Goal: Task Accomplishment & Management: Manage account settings

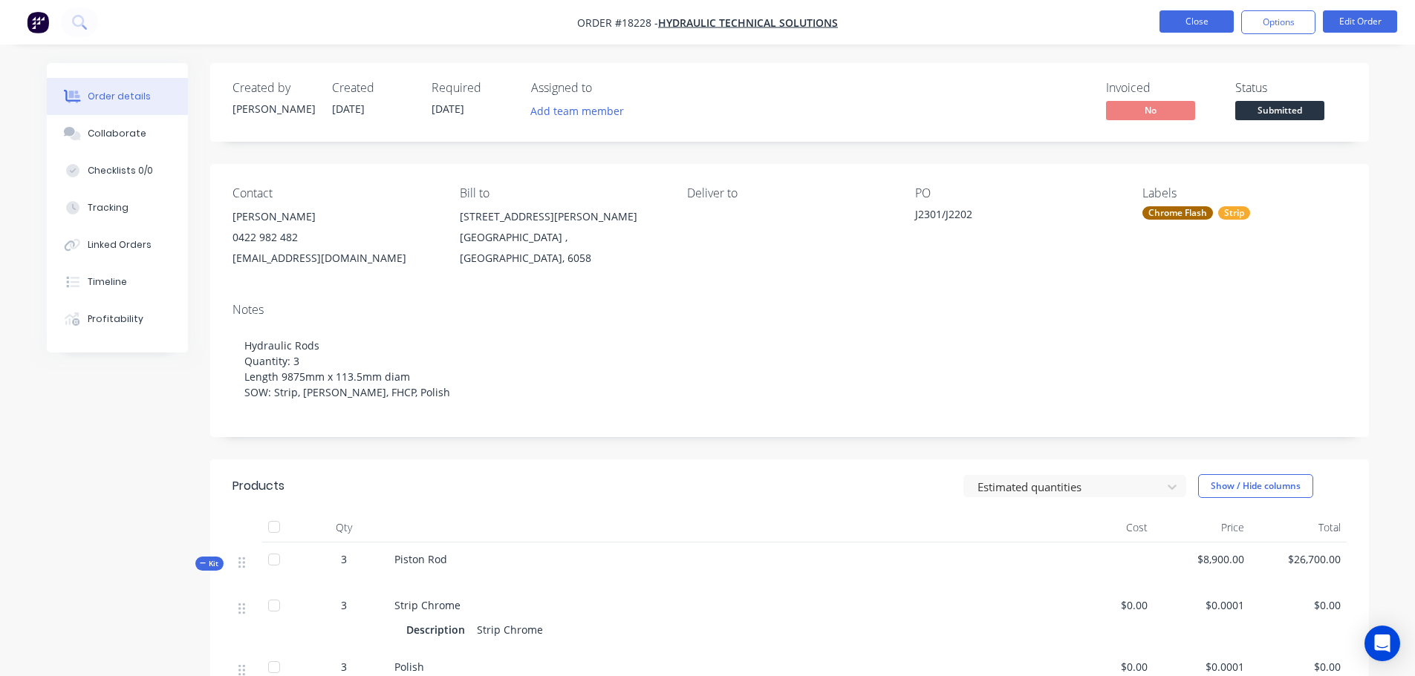
click at [1209, 16] on button "Close" at bounding box center [1196, 21] width 74 height 22
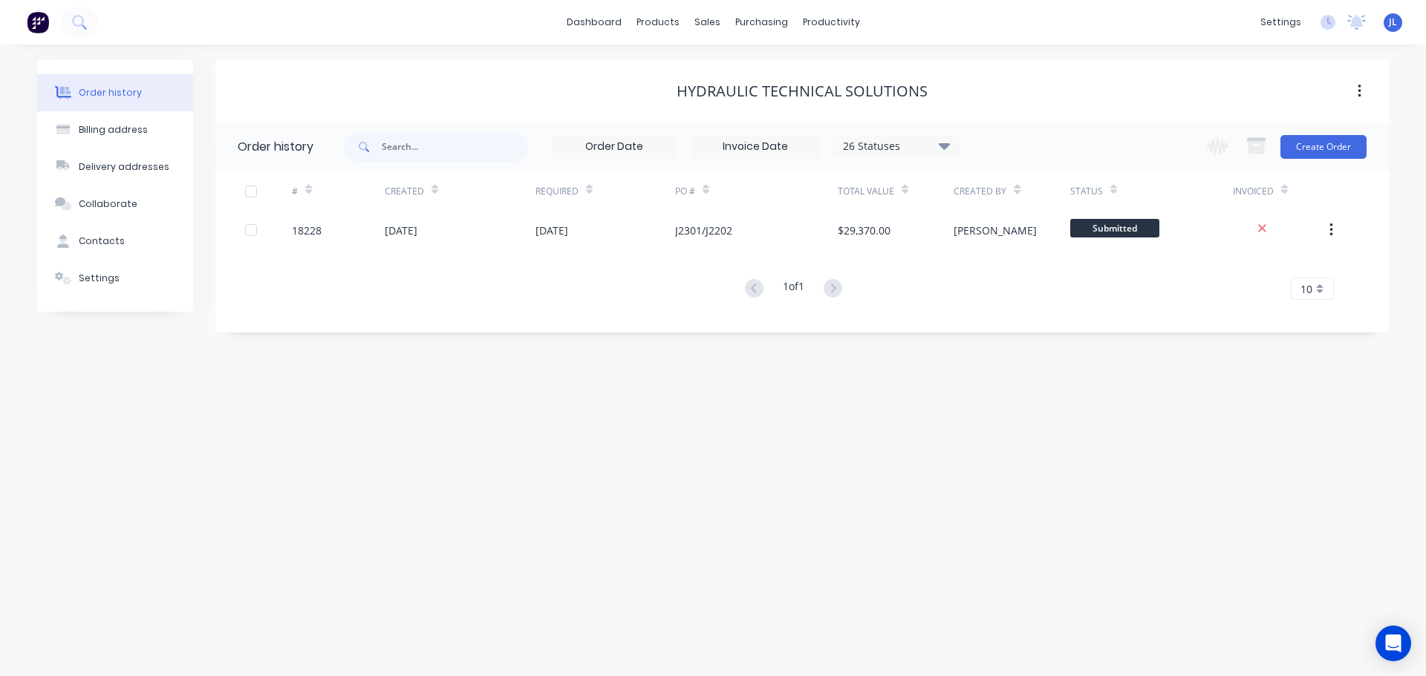
click at [33, 29] on img at bounding box center [38, 22] width 22 height 22
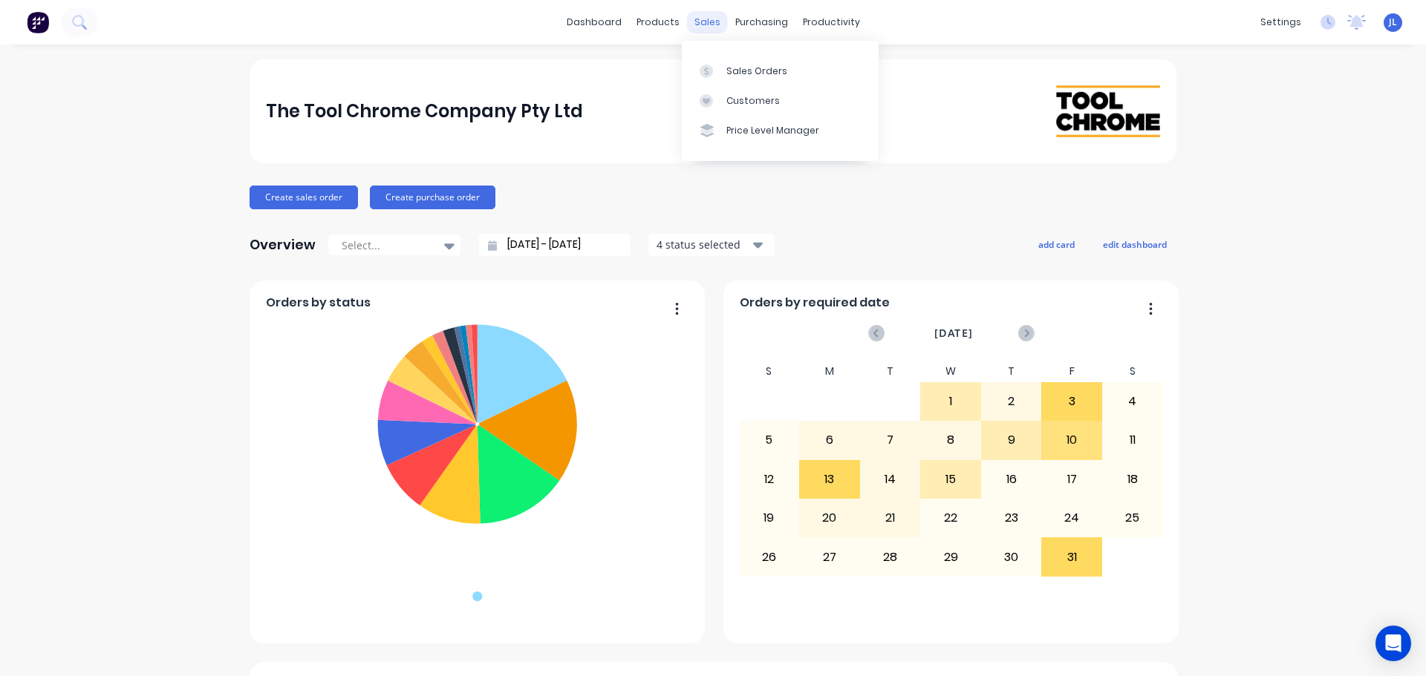
click at [703, 16] on div "sales" at bounding box center [707, 22] width 41 height 22
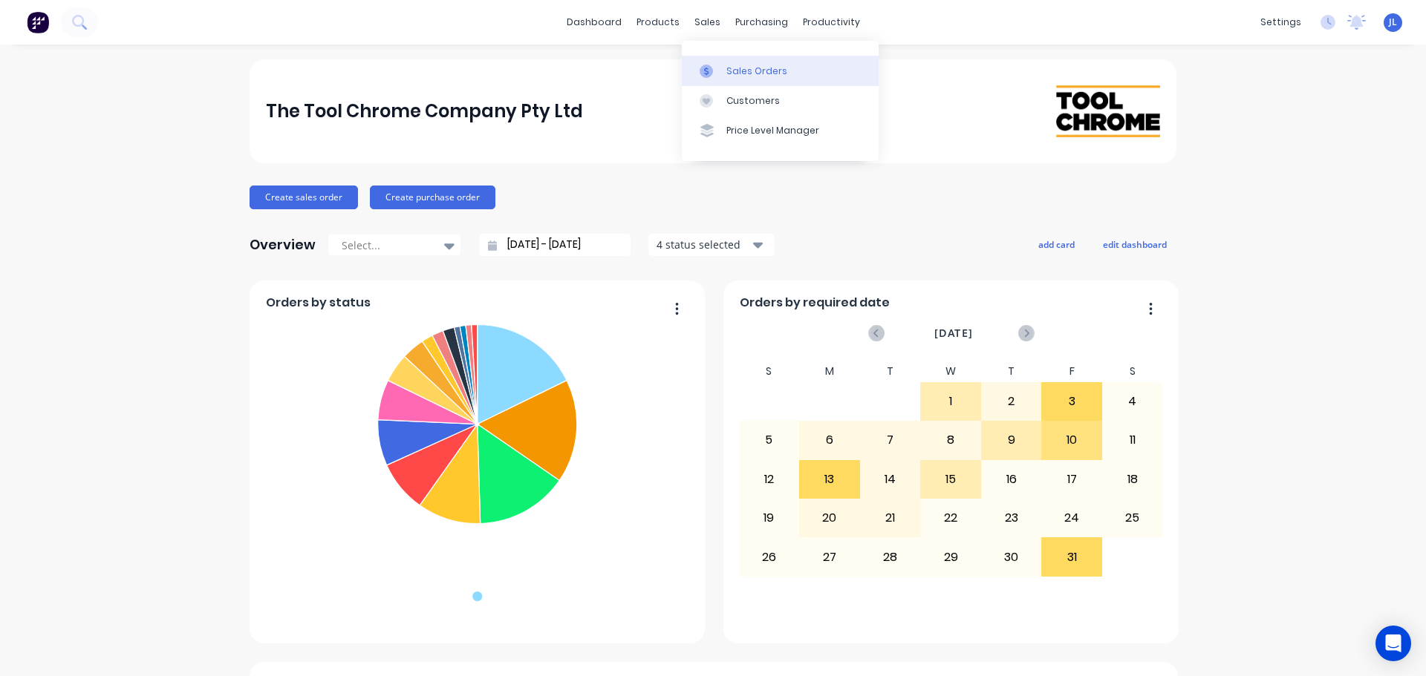
click at [728, 74] on div "Sales Orders" at bounding box center [756, 71] width 61 height 13
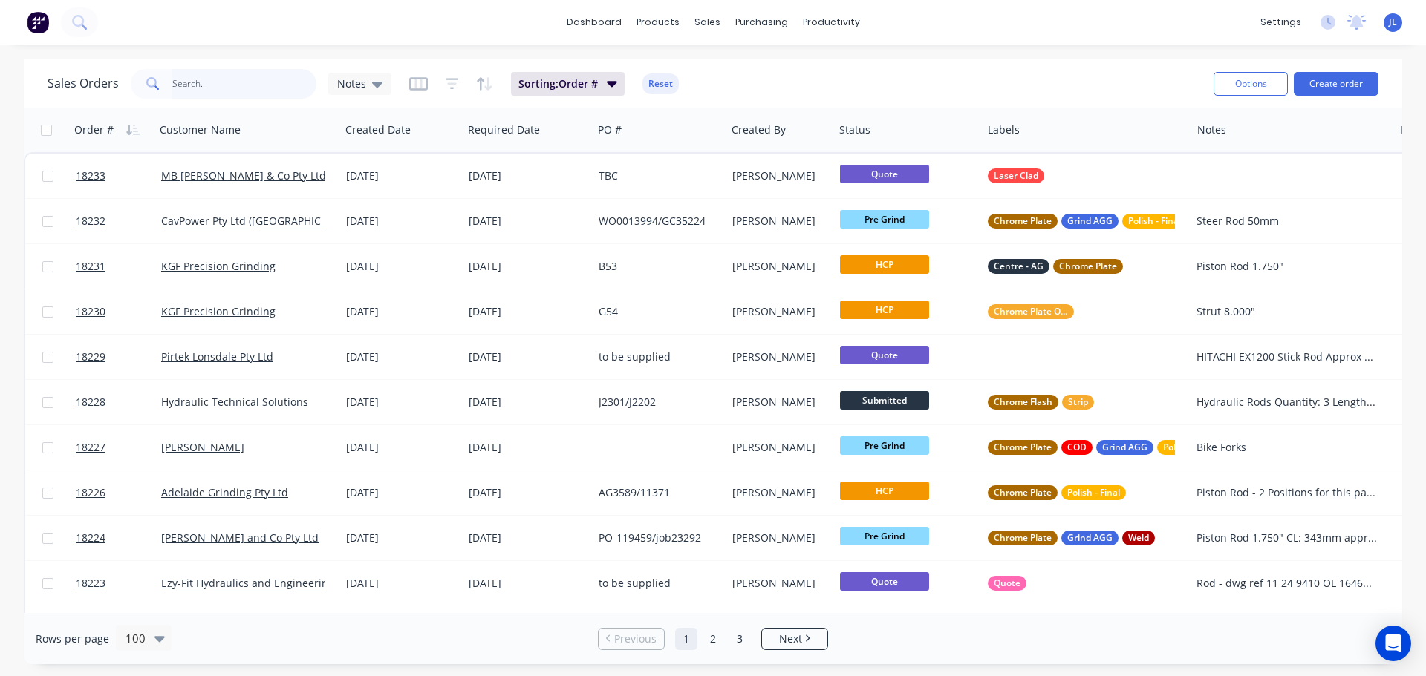
click at [198, 81] on input "text" at bounding box center [244, 84] width 145 height 30
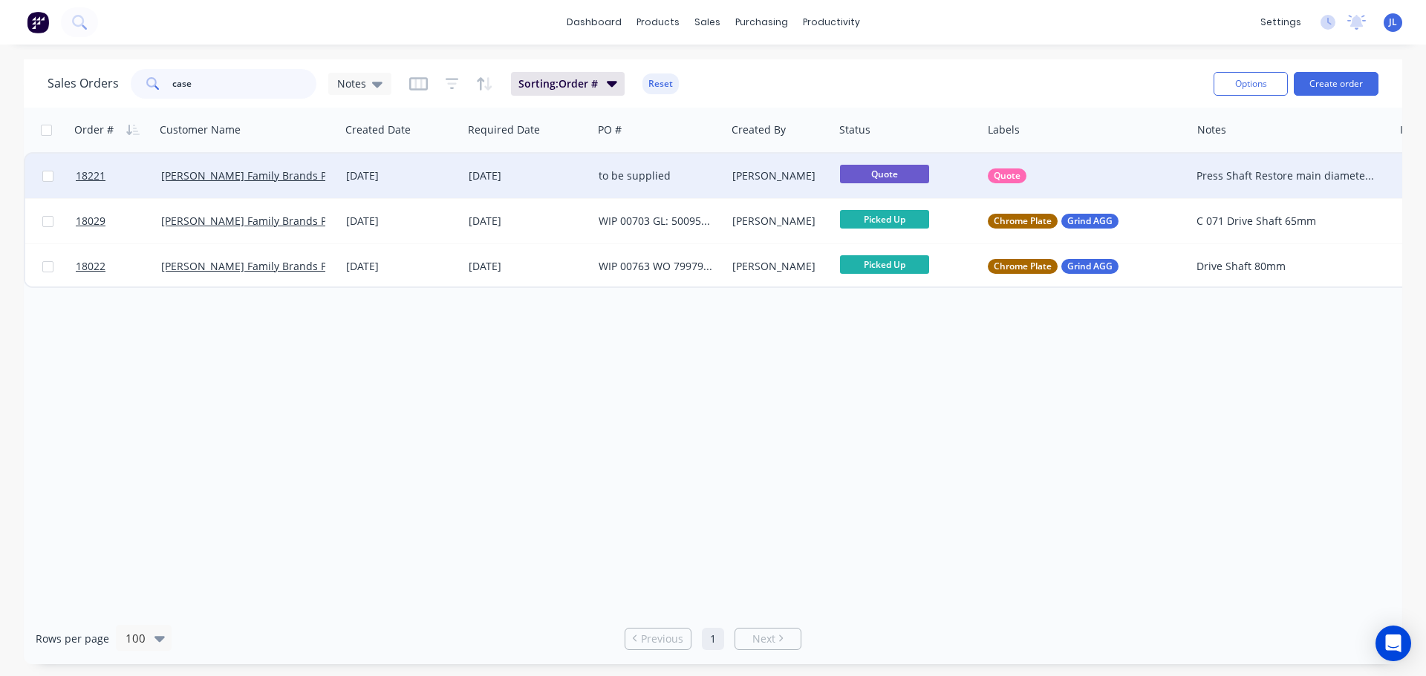
type input "case"
click at [734, 171] on div "[PERSON_NAME]" at bounding box center [777, 176] width 91 height 15
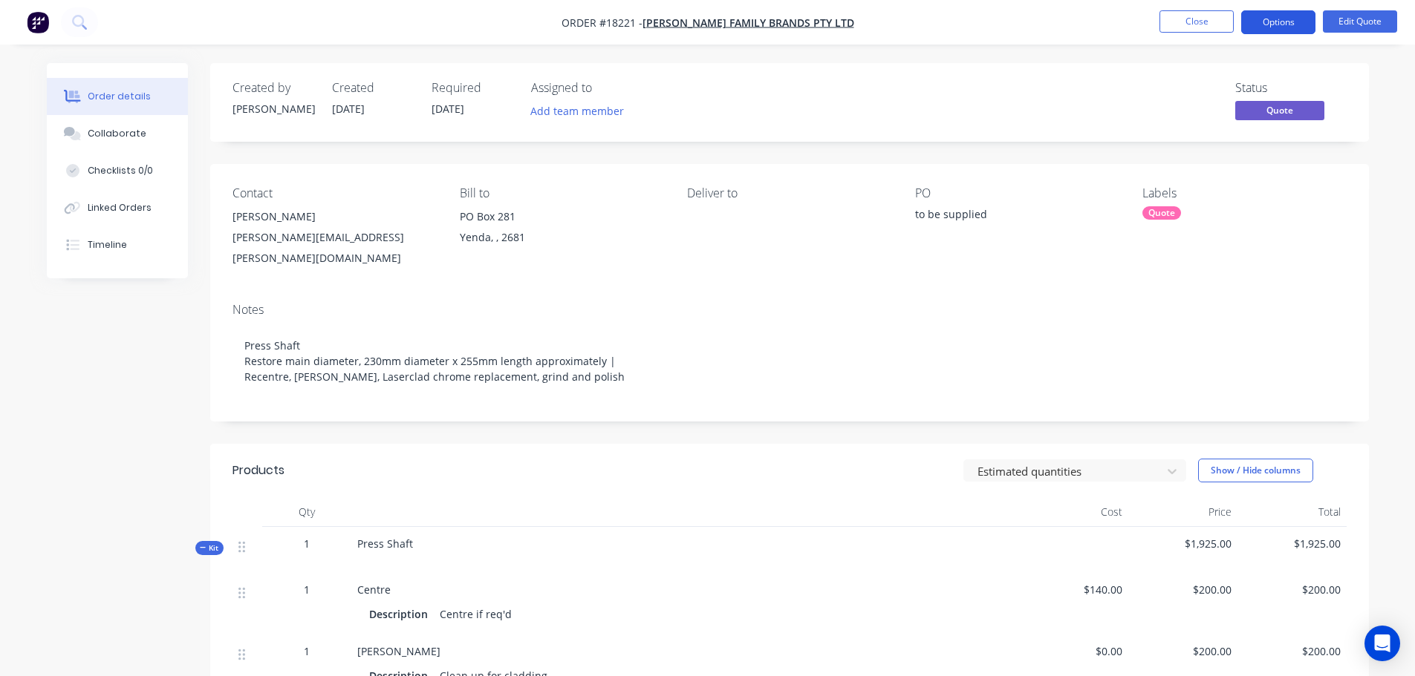
click at [1275, 25] on button "Options" at bounding box center [1278, 22] width 74 height 24
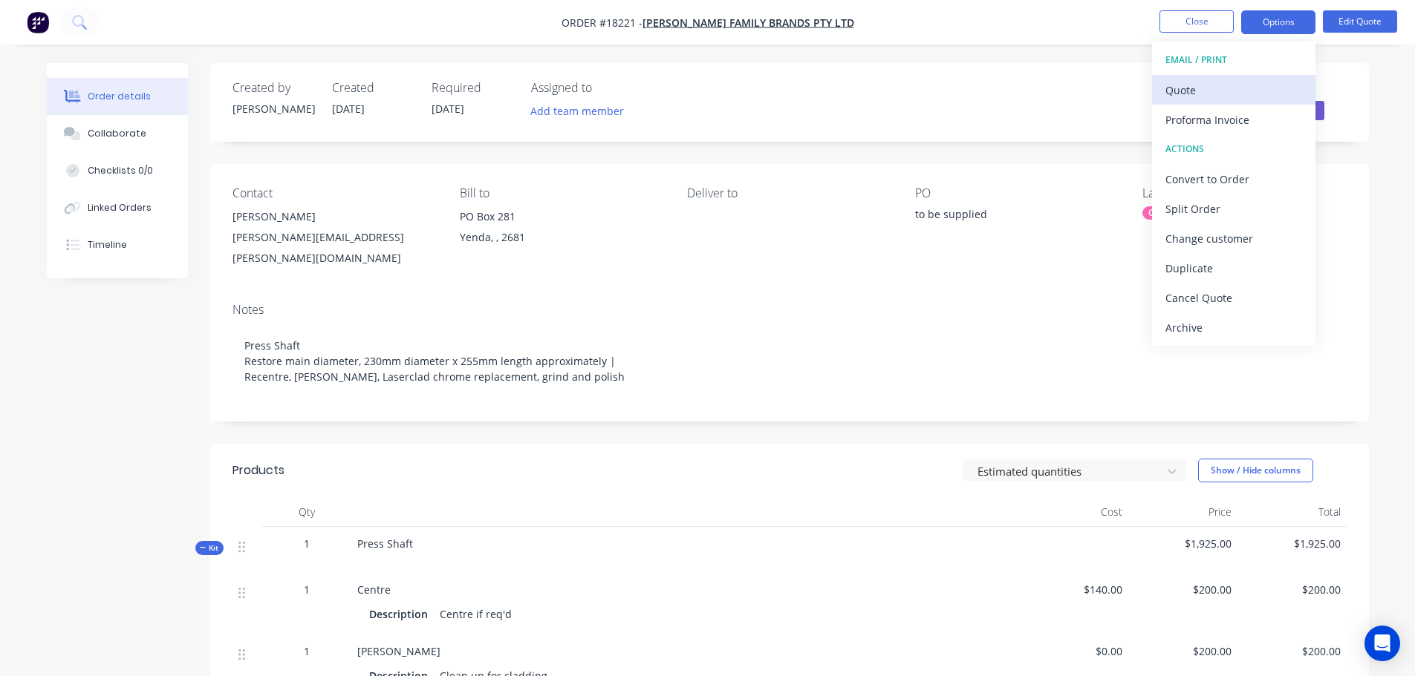
click at [1218, 98] on div "Quote" at bounding box center [1233, 90] width 137 height 22
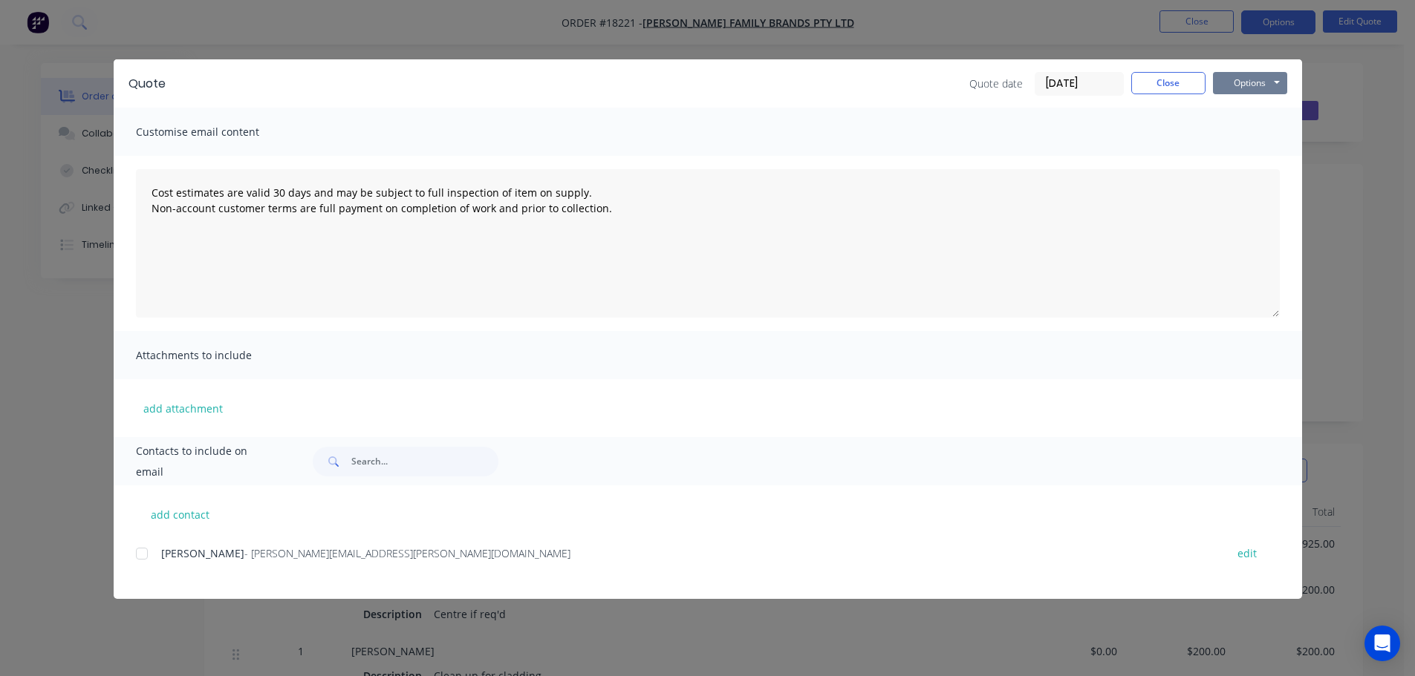
click at [1273, 82] on button "Options" at bounding box center [1250, 83] width 74 height 22
click at [1250, 107] on button "Preview" at bounding box center [1260, 109] width 95 height 25
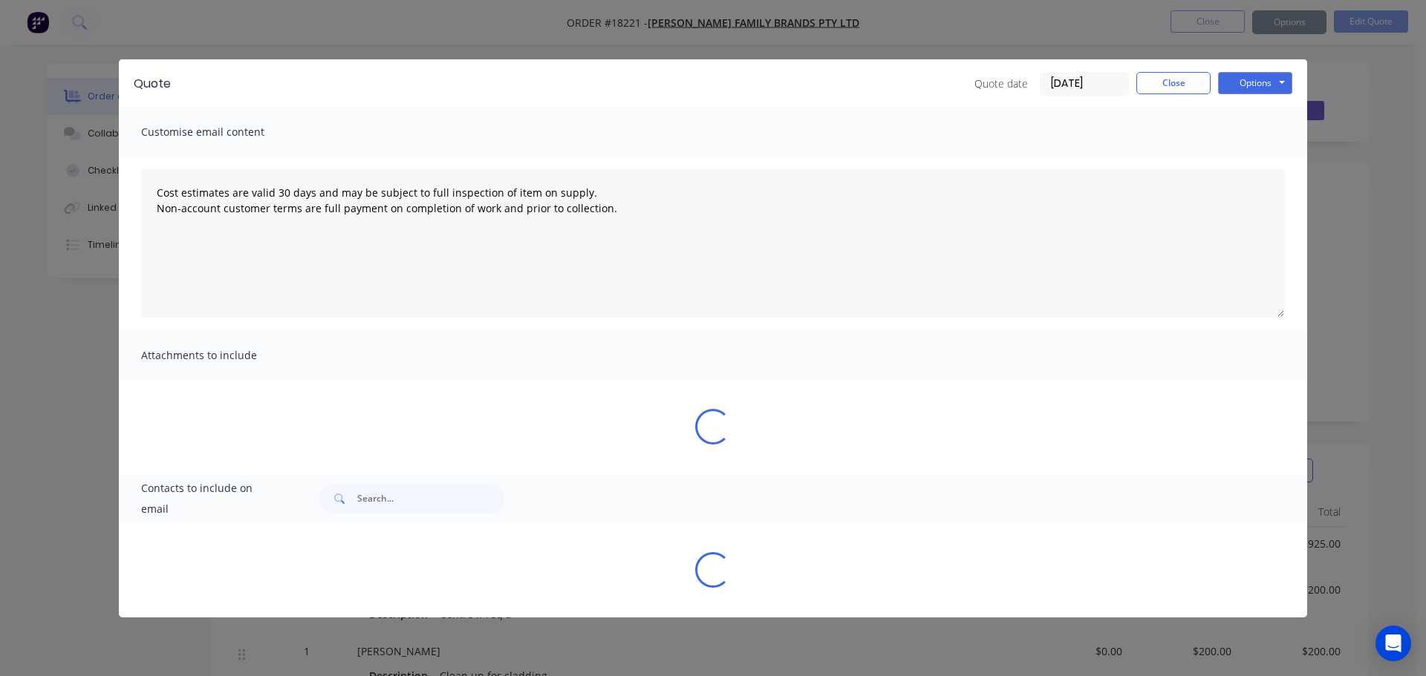
type textarea "Cost estimates are valid 30 days and may be subject to full inspection of item …"
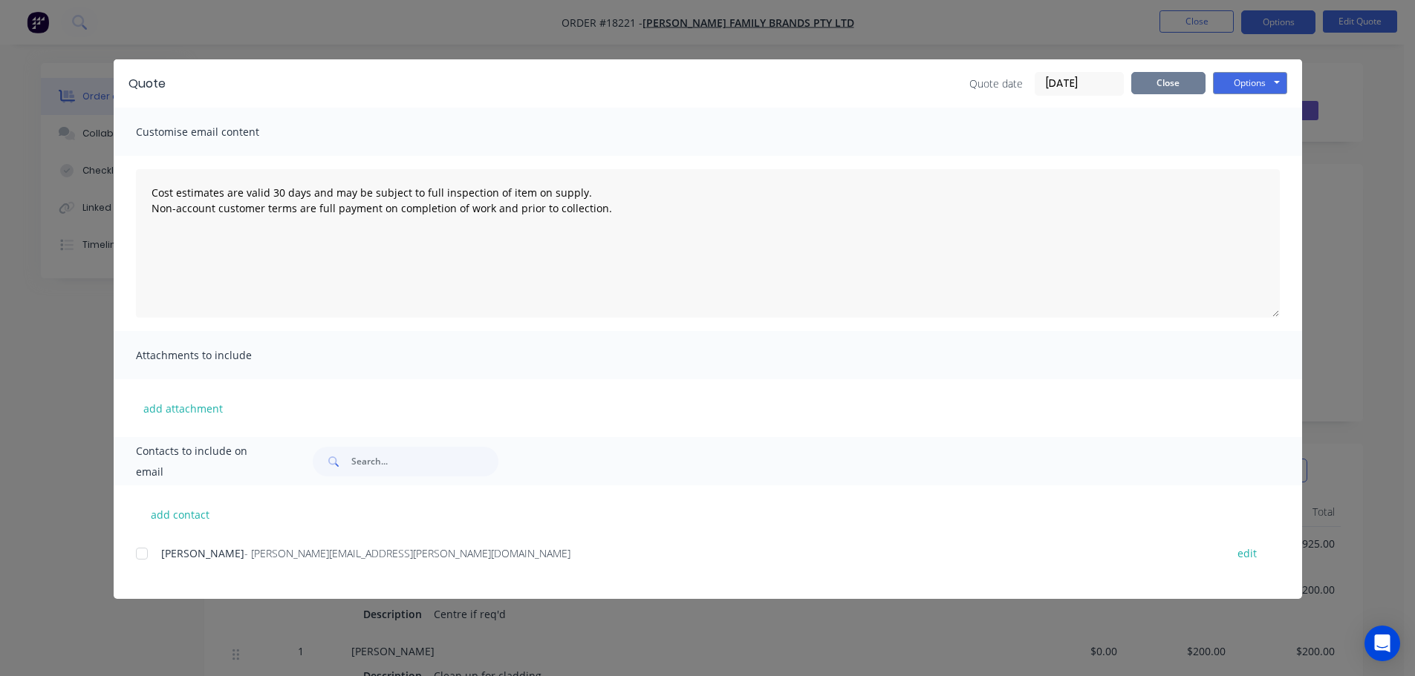
click at [1175, 83] on button "Close" at bounding box center [1168, 83] width 74 height 22
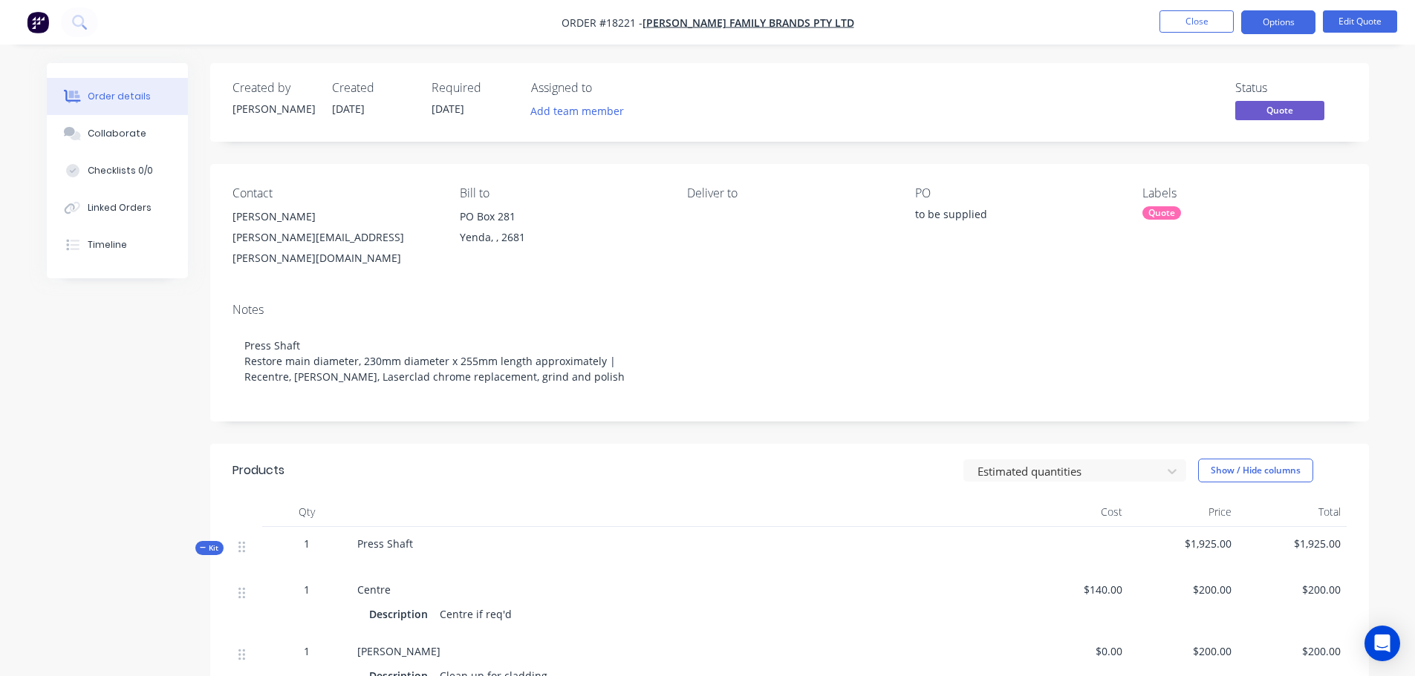
click at [1224, 8] on nav "Order #18221 - Casella Family Brands Pty Ltd Close Options Edit Quote" at bounding box center [707, 22] width 1415 height 45
click at [1214, 14] on button "Close" at bounding box center [1196, 21] width 74 height 22
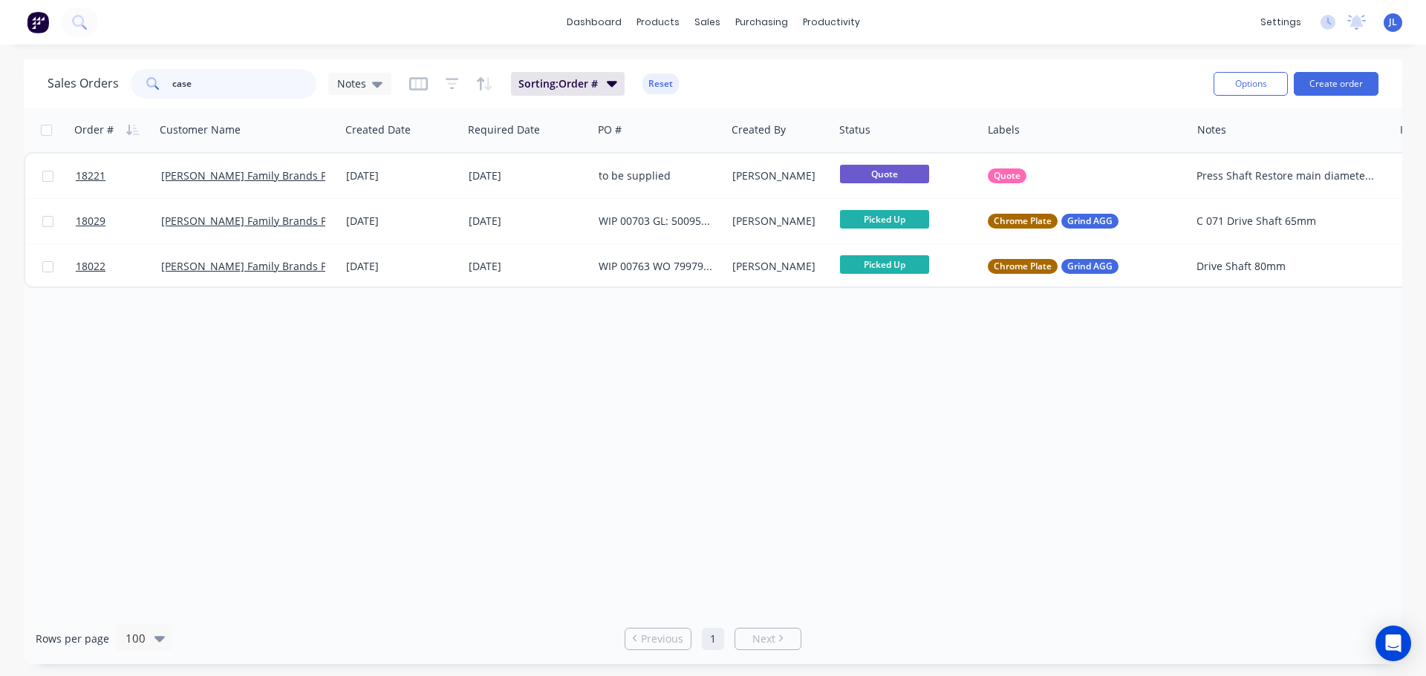
click at [287, 91] on input "case" at bounding box center [244, 84] width 145 height 30
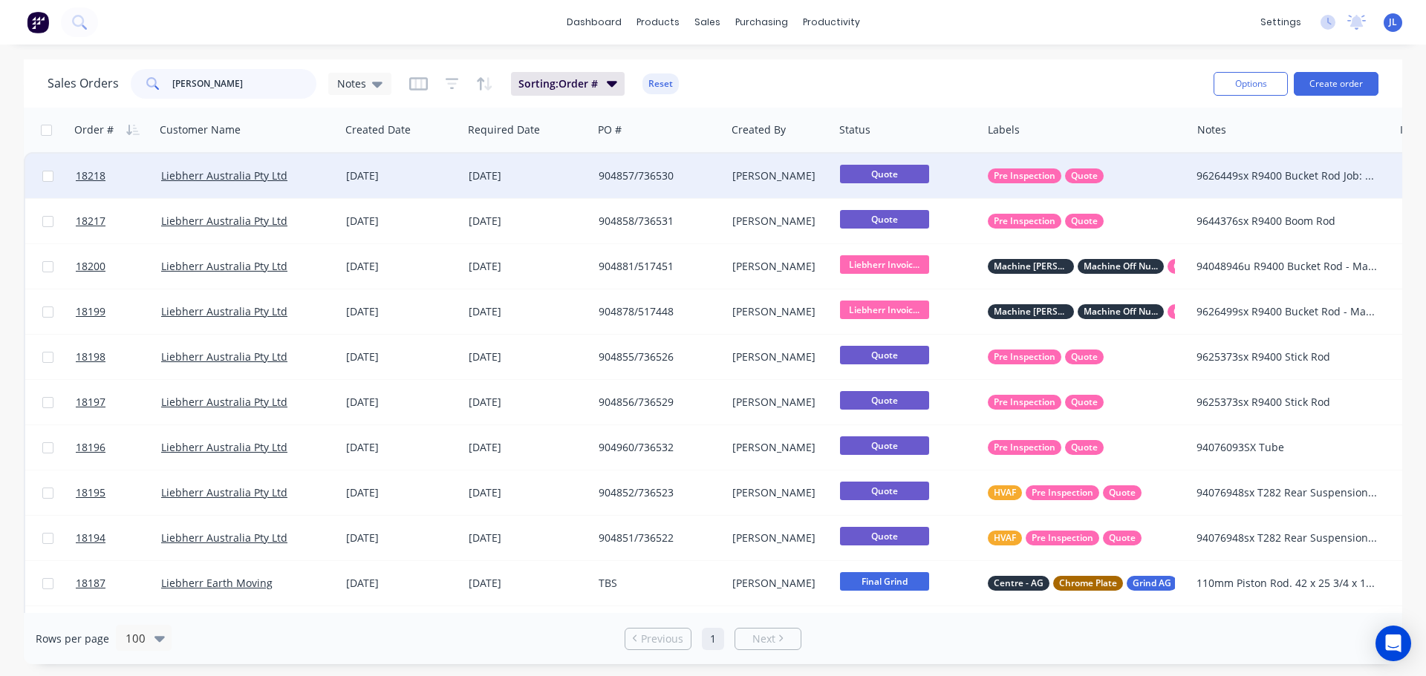
type input "lieb"
click at [539, 172] on div "[DATE]" at bounding box center [528, 176] width 118 height 15
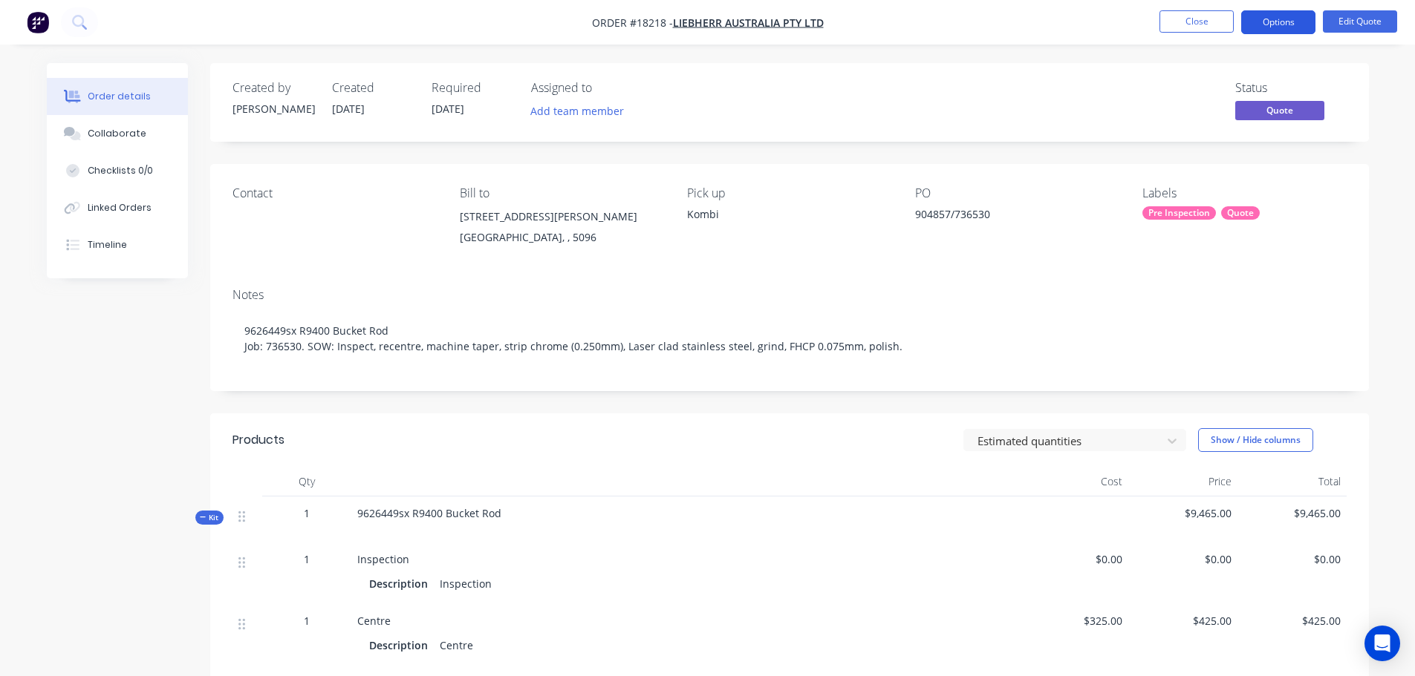
click at [1284, 25] on button "Options" at bounding box center [1278, 22] width 74 height 24
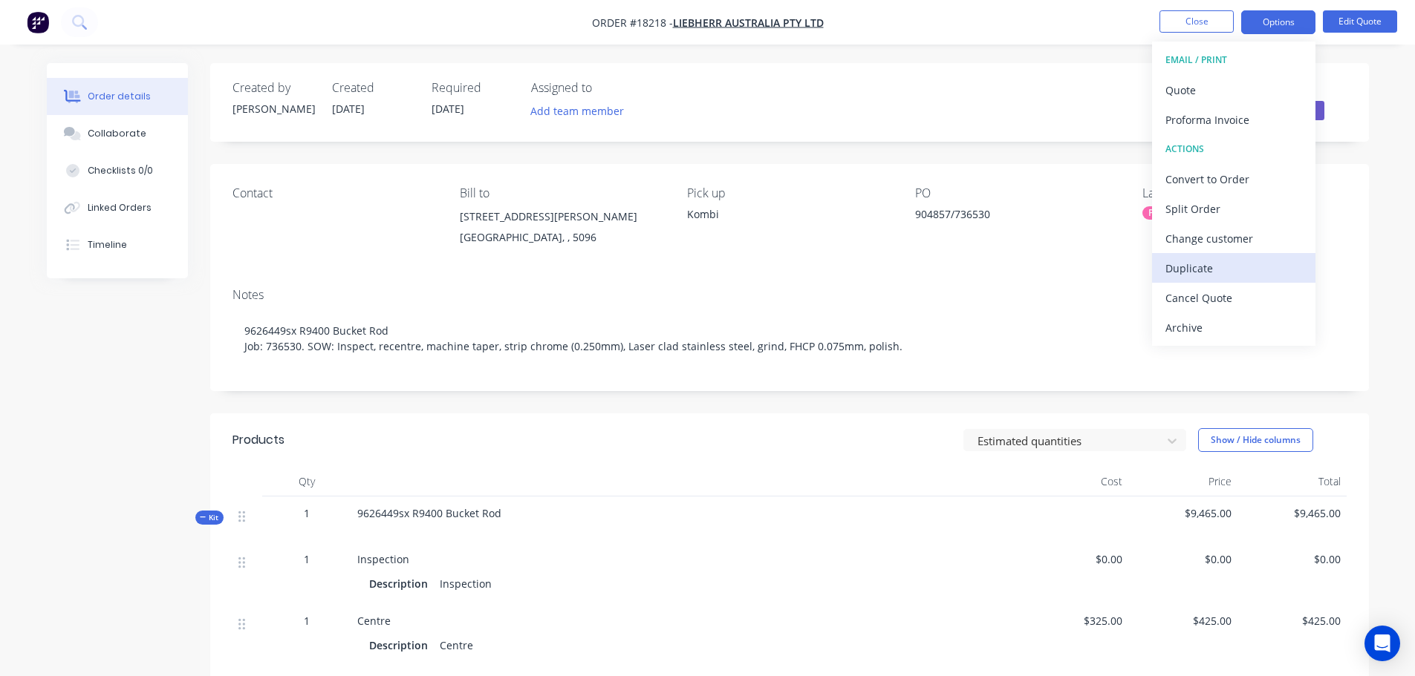
click at [1216, 274] on div "Duplicate" at bounding box center [1233, 269] width 137 height 22
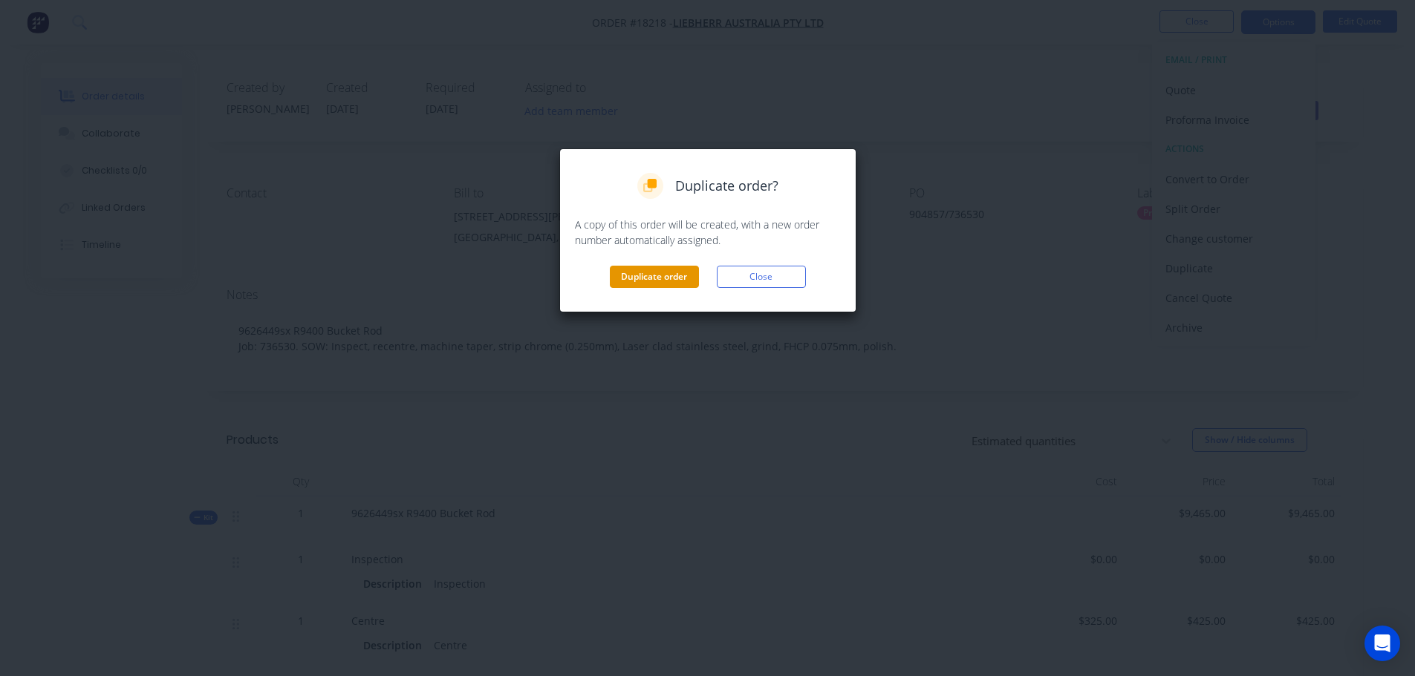
click at [650, 283] on button "Duplicate order" at bounding box center [654, 277] width 89 height 22
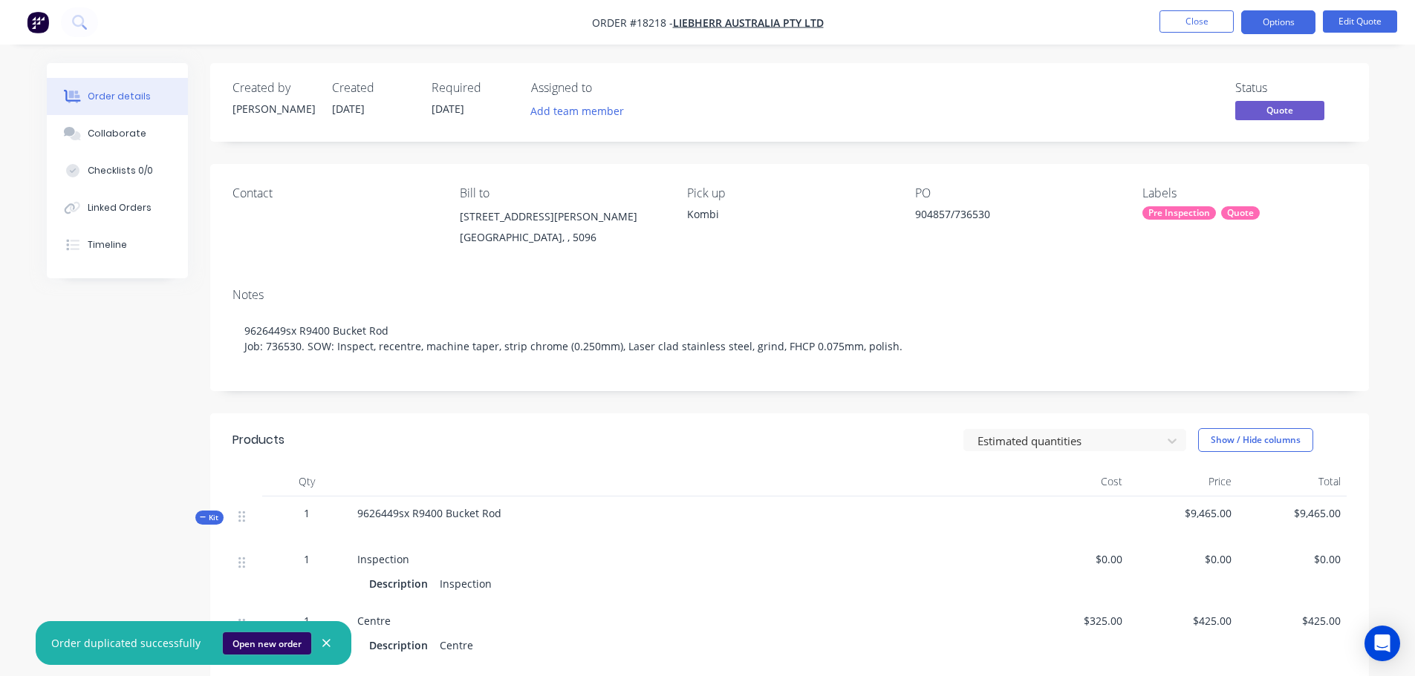
click at [244, 650] on button "Open new order" at bounding box center [267, 644] width 88 height 22
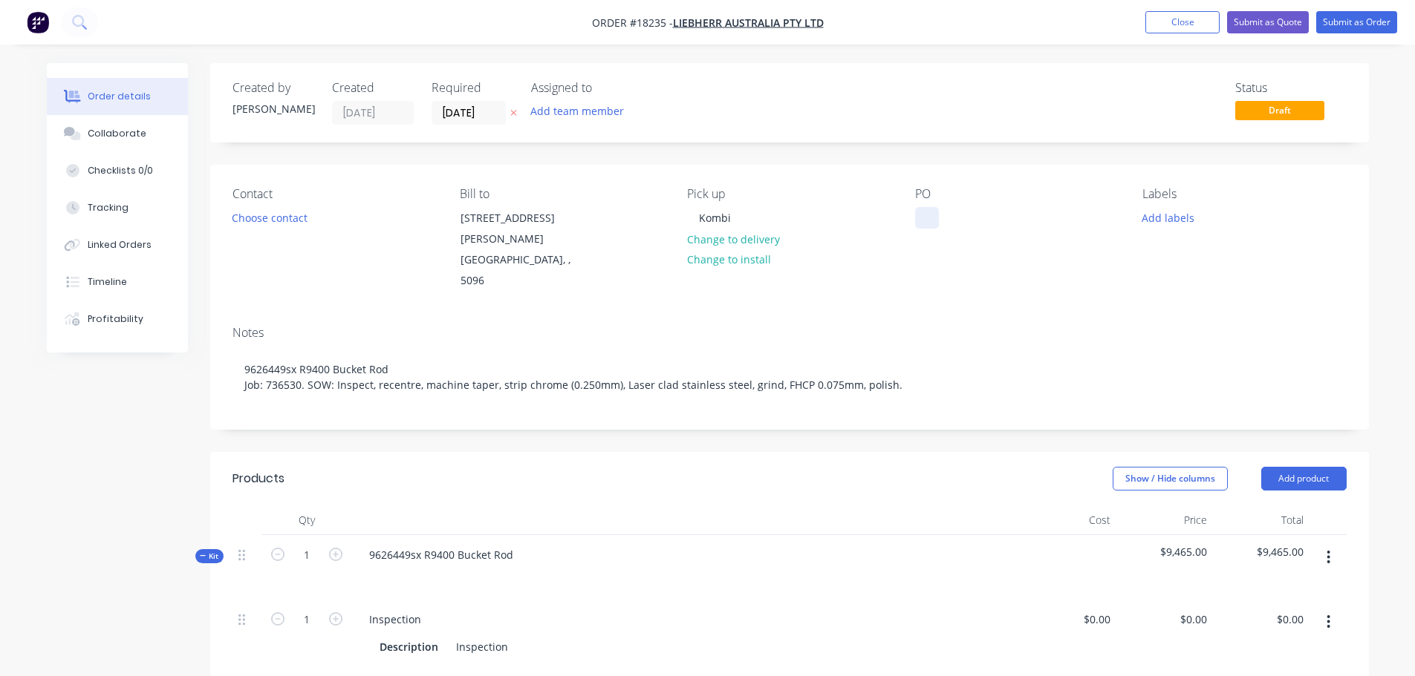
click at [926, 212] on div at bounding box center [927, 218] width 24 height 22
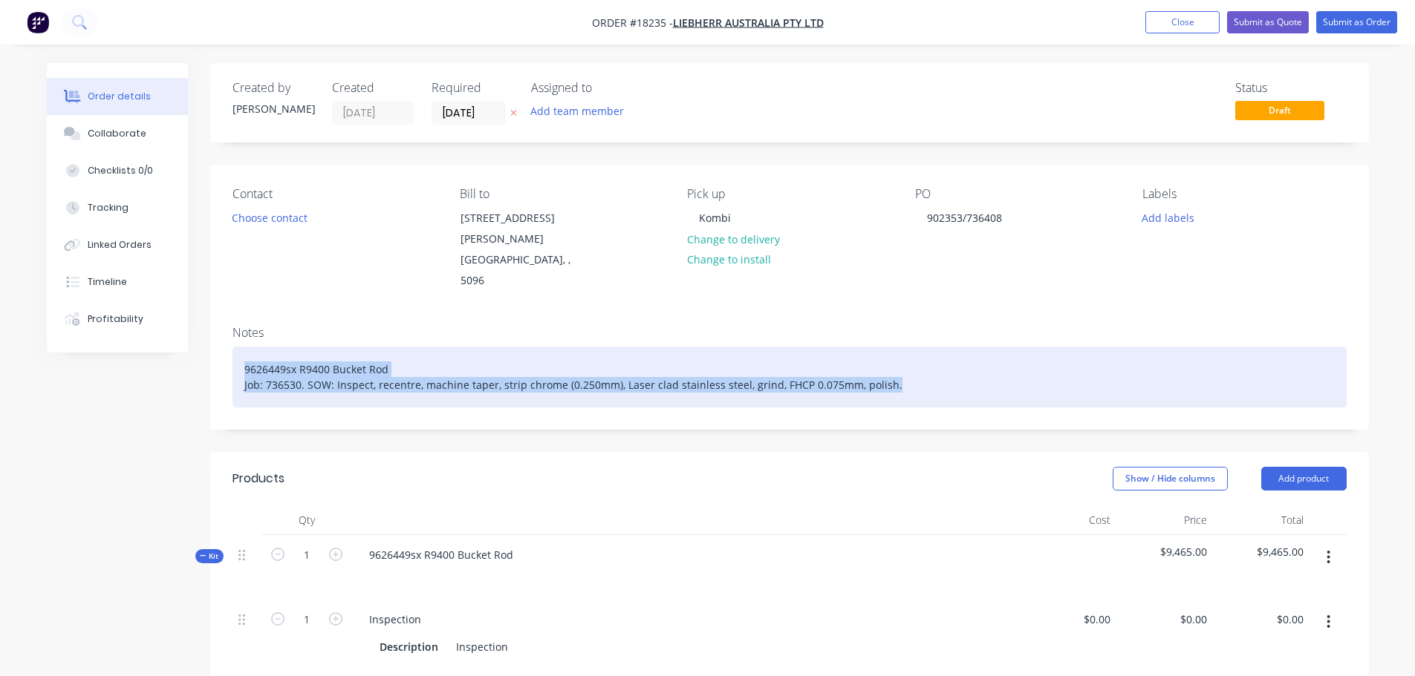
drag, startPoint x: 244, startPoint y: 331, endPoint x: 900, endPoint y: 345, distance: 656.5
click at [900, 347] on div "9626449sx R9400 Bucket Rod Job: 736530. SOW: Inspect, recentre, machine taper, …" at bounding box center [789, 377] width 1114 height 61
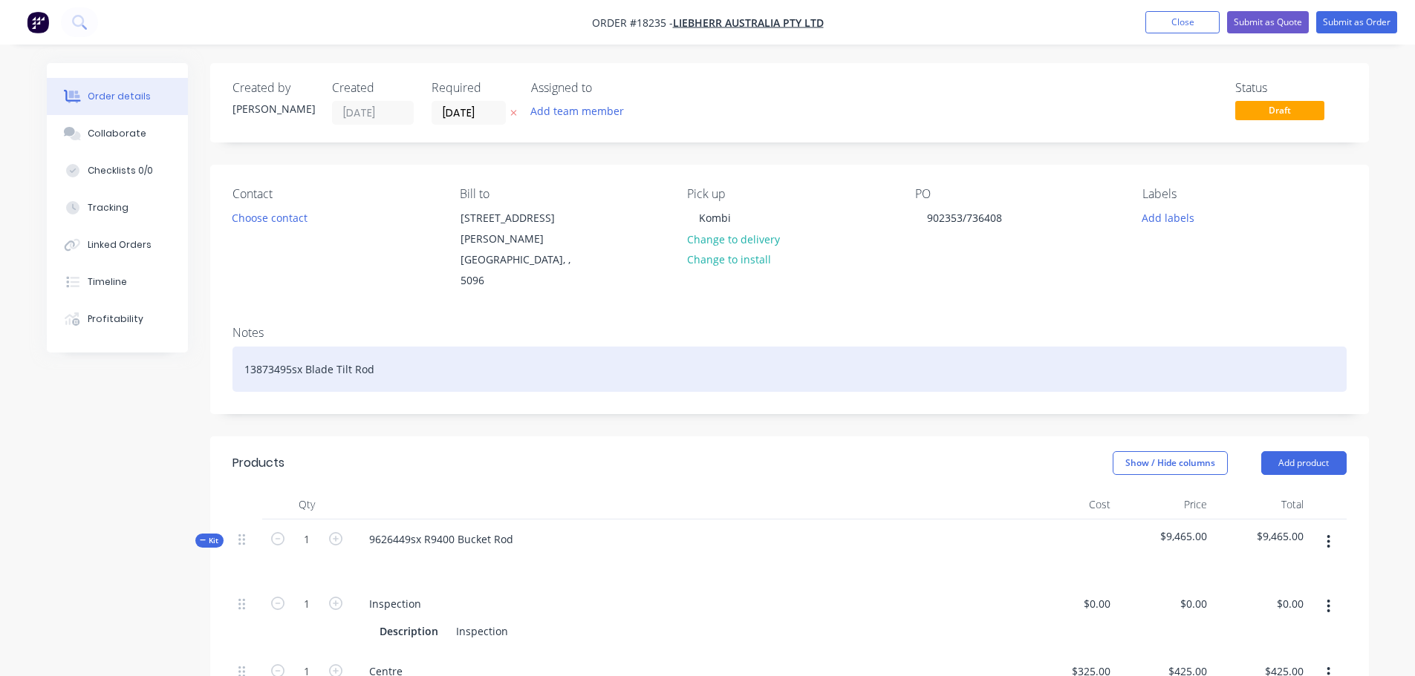
click at [404, 347] on div "13873495sx Blade Tilt Rod" at bounding box center [789, 369] width 1114 height 45
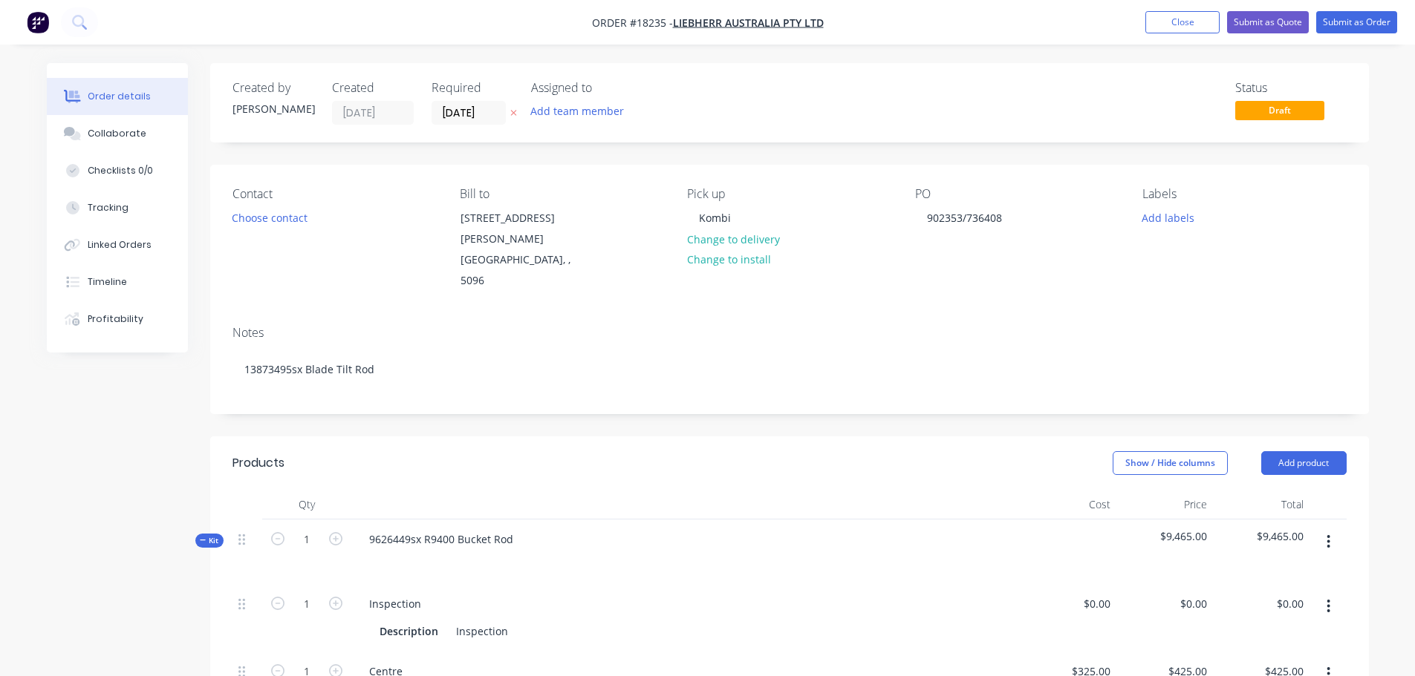
click at [542, 490] on div at bounding box center [685, 505] width 668 height 30
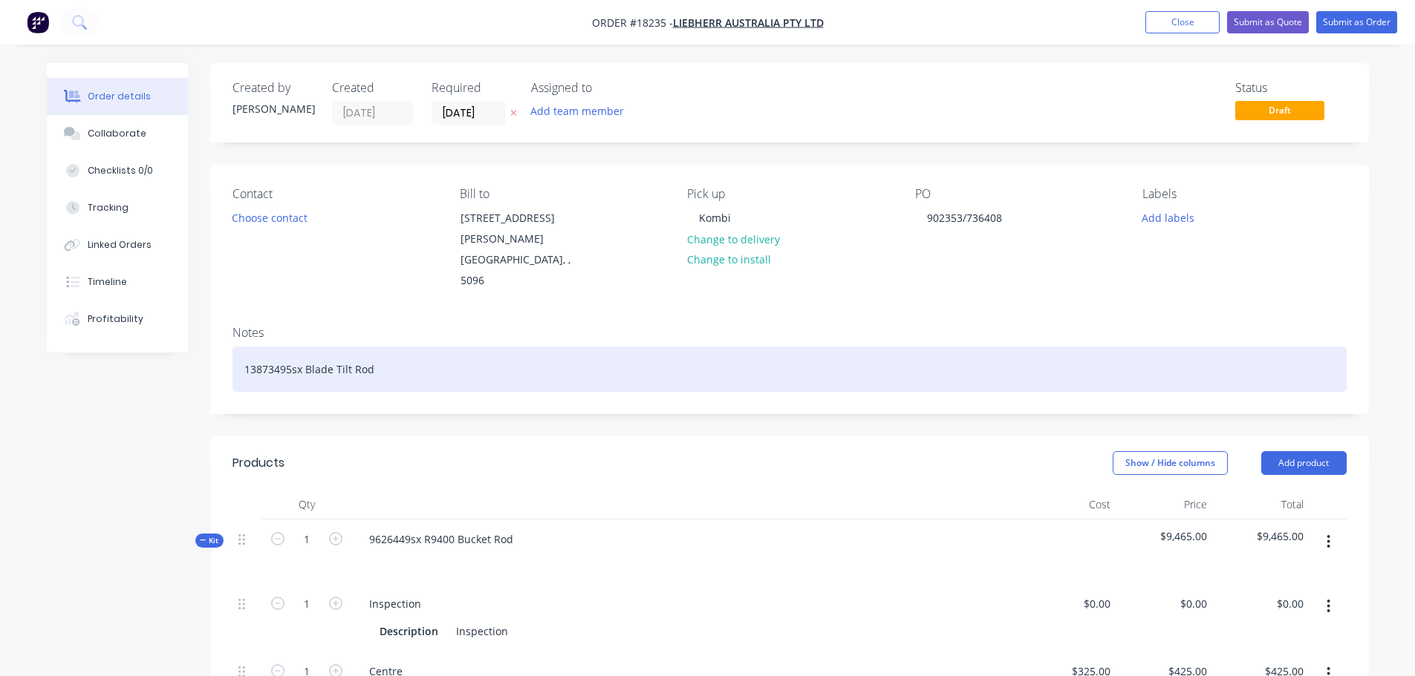
drag, startPoint x: 380, startPoint y: 337, endPoint x: 219, endPoint y: 333, distance: 161.2
click at [219, 333] on div "Notes 13873495sx Blade Tilt Rod" at bounding box center [789, 363] width 1158 height 99
copy div "13873495sx Blade Tilt Rod"
click at [405, 347] on div "13873495sx Blade Tilt Rod" at bounding box center [789, 369] width 1114 height 45
drag, startPoint x: 414, startPoint y: 330, endPoint x: 208, endPoint y: 325, distance: 205.7
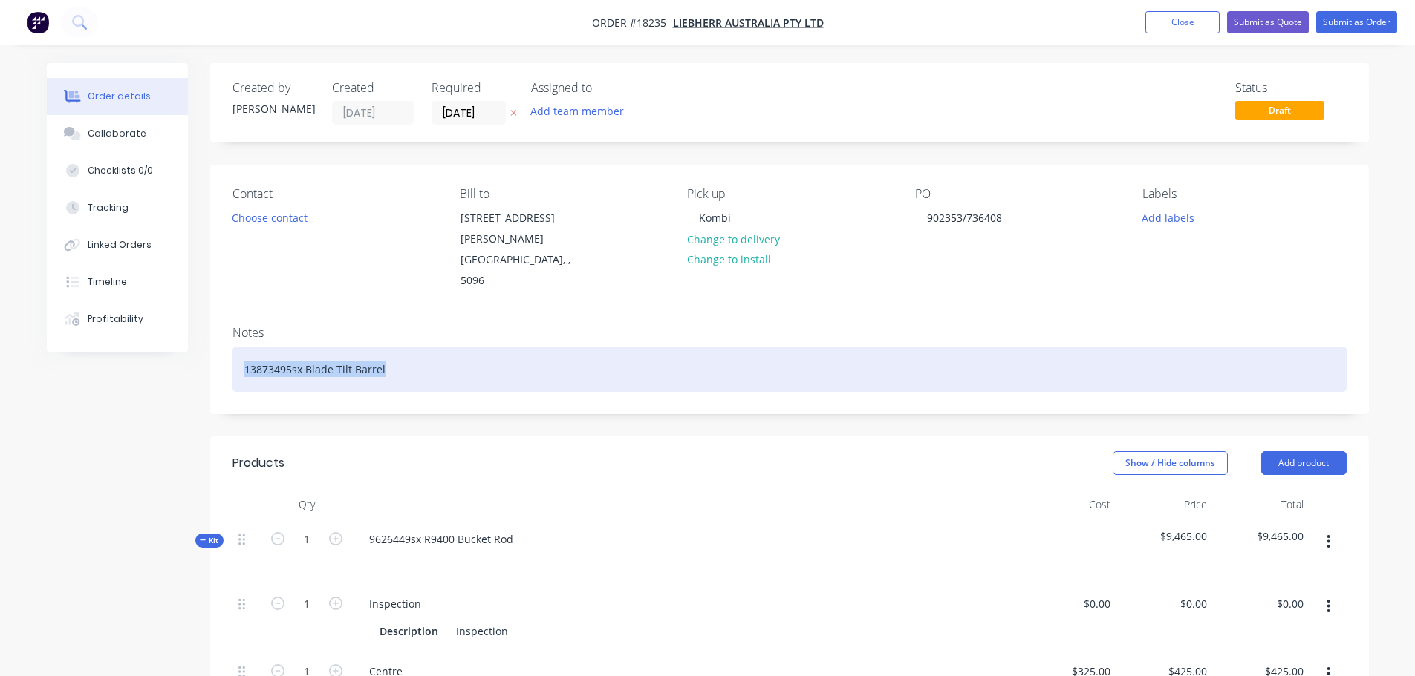
copy div "13873495sx Blade Tilt Barrel"
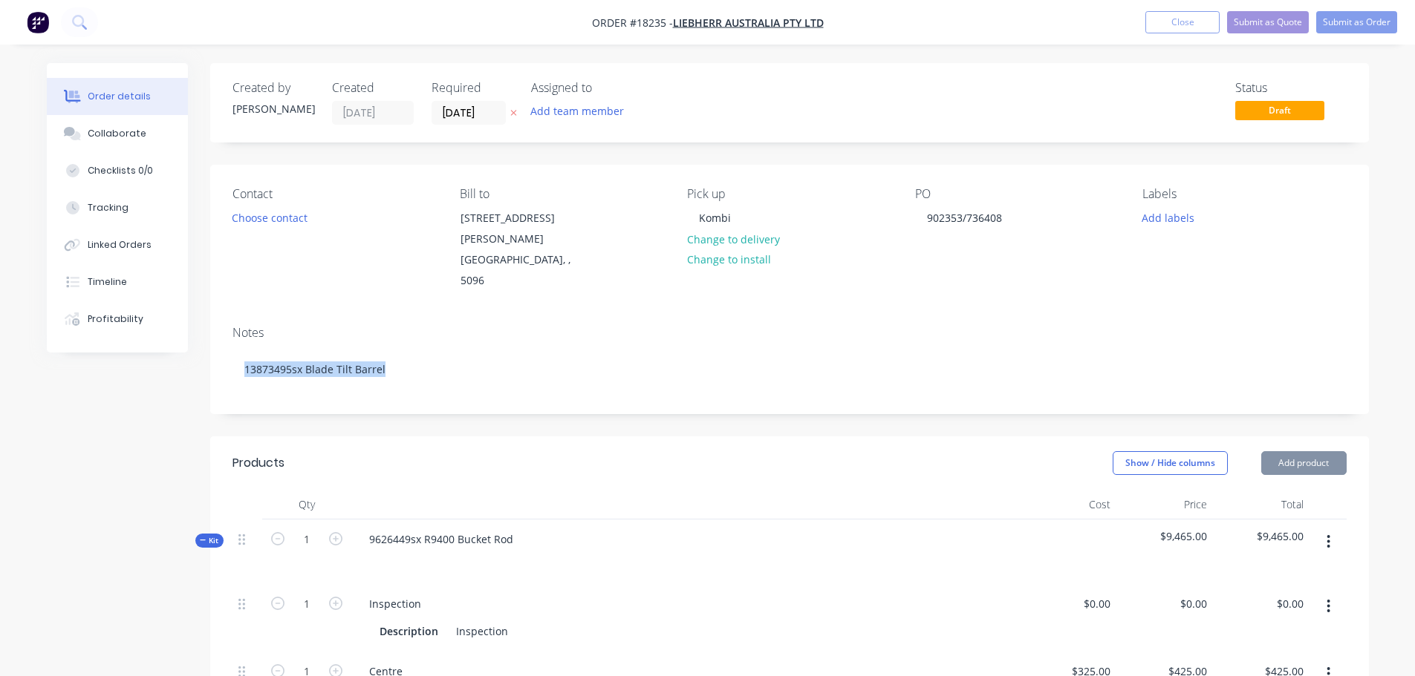
click at [523, 520] on div "9626449sx R9400 Bucket Rod" at bounding box center [685, 552] width 668 height 65
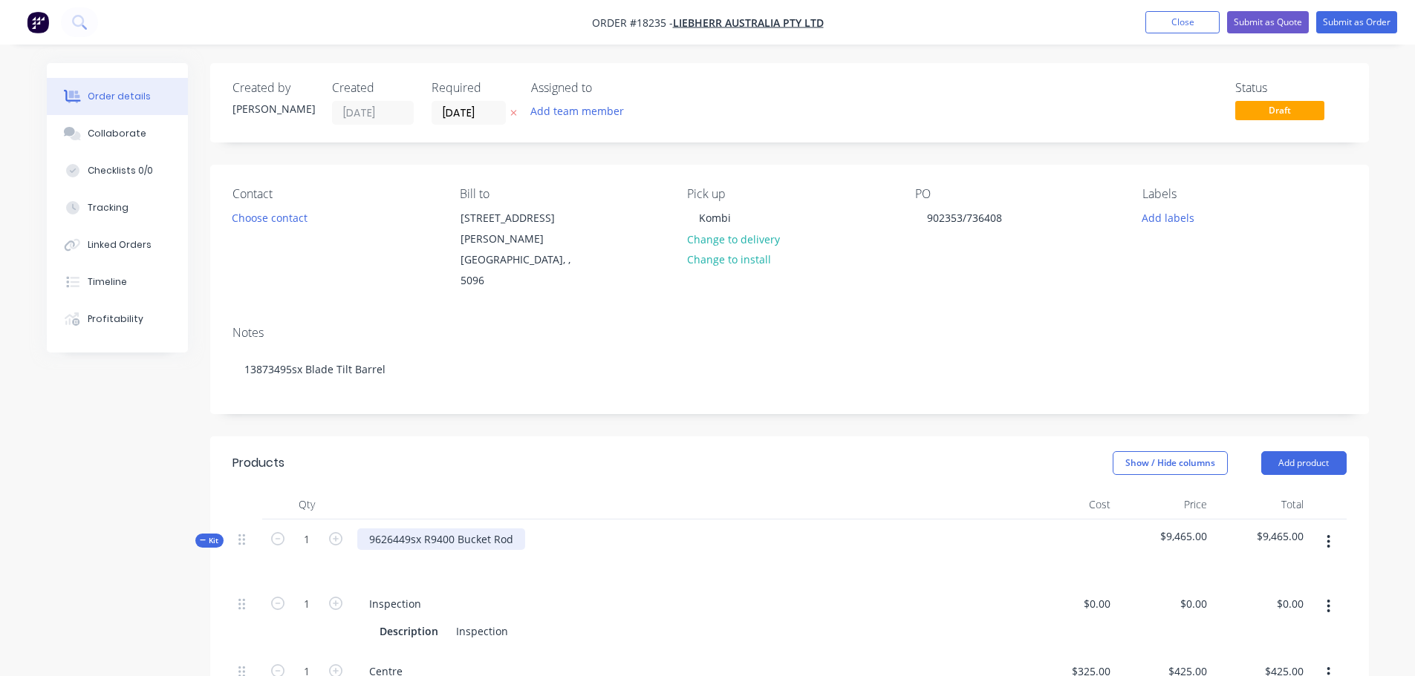
click at [516, 529] on div "9626449sx R9400 Bucket Rod" at bounding box center [441, 540] width 168 height 22
drag, startPoint x: 519, startPoint y: 502, endPoint x: 339, endPoint y: 483, distance: 180.6
click at [339, 520] on div "Kit 1 9626449sx R9400 Bucket Rod $9,465.00 $9,465.00" at bounding box center [789, 552] width 1114 height 65
paste div
click at [529, 544] on div "13873495sx Blade Tilt Barrel" at bounding box center [685, 552] width 668 height 65
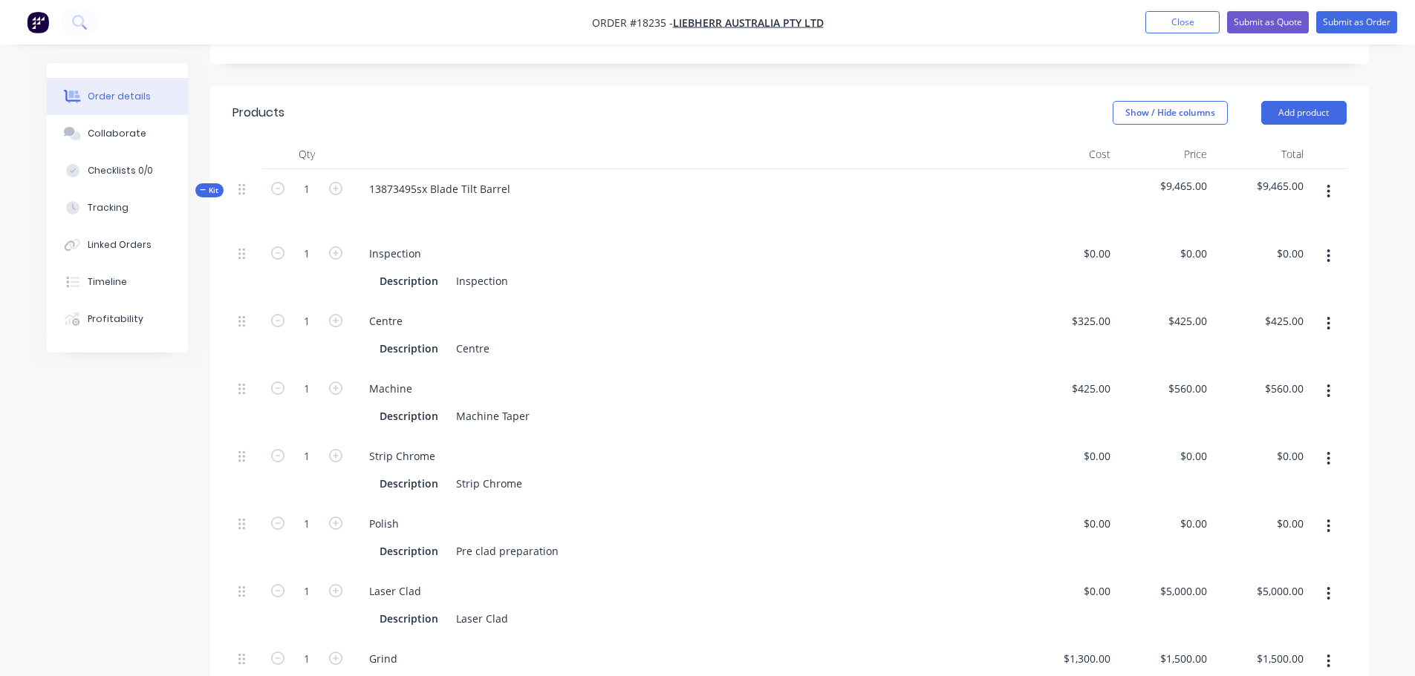
scroll to position [371, 0]
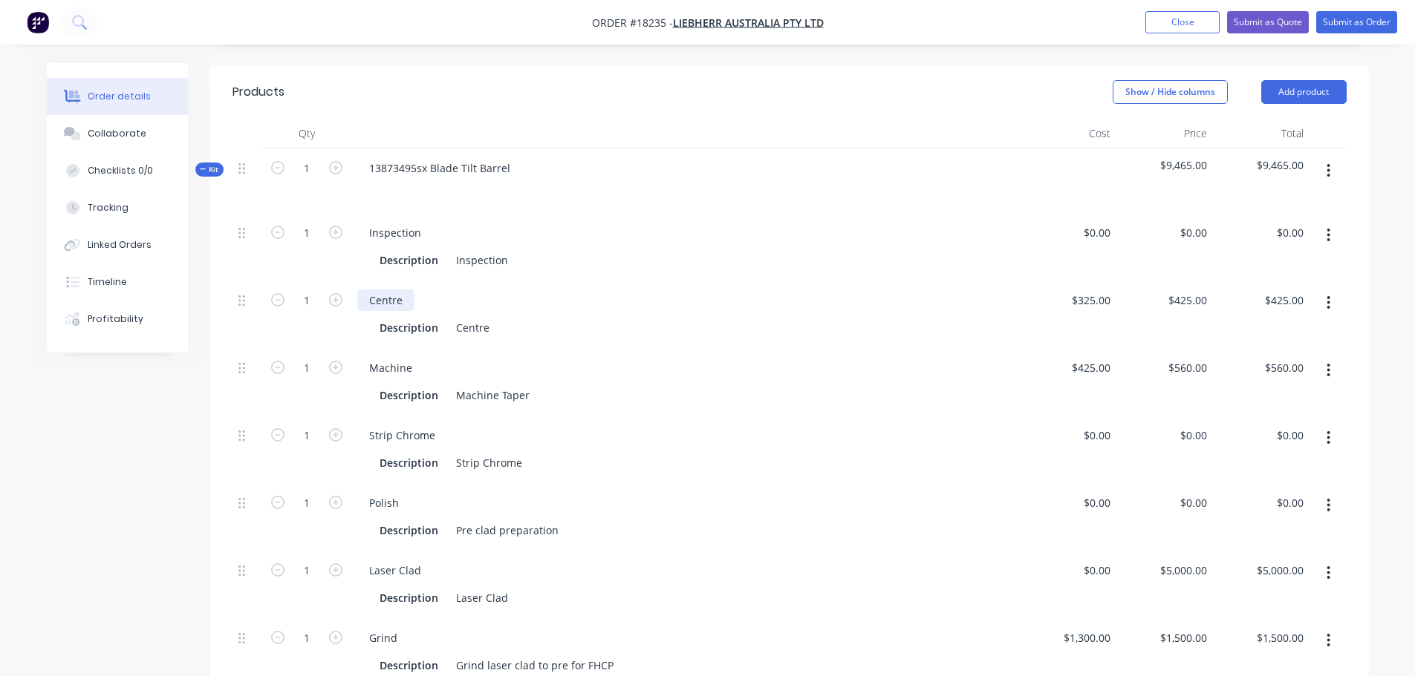
click at [407, 290] on div "Centre" at bounding box center [385, 301] width 57 height 22
drag, startPoint x: 405, startPoint y: 266, endPoint x: 344, endPoint y: 263, distance: 61.7
click at [344, 281] on div "1 Centre Description Centre $325.00 $325.00 $425.00 $425.00 $425.00 $425.00" at bounding box center [789, 315] width 1114 height 68
click at [473, 317] on div "Centre" at bounding box center [472, 328] width 45 height 22
drag, startPoint x: 489, startPoint y: 293, endPoint x: 423, endPoint y: 293, distance: 65.3
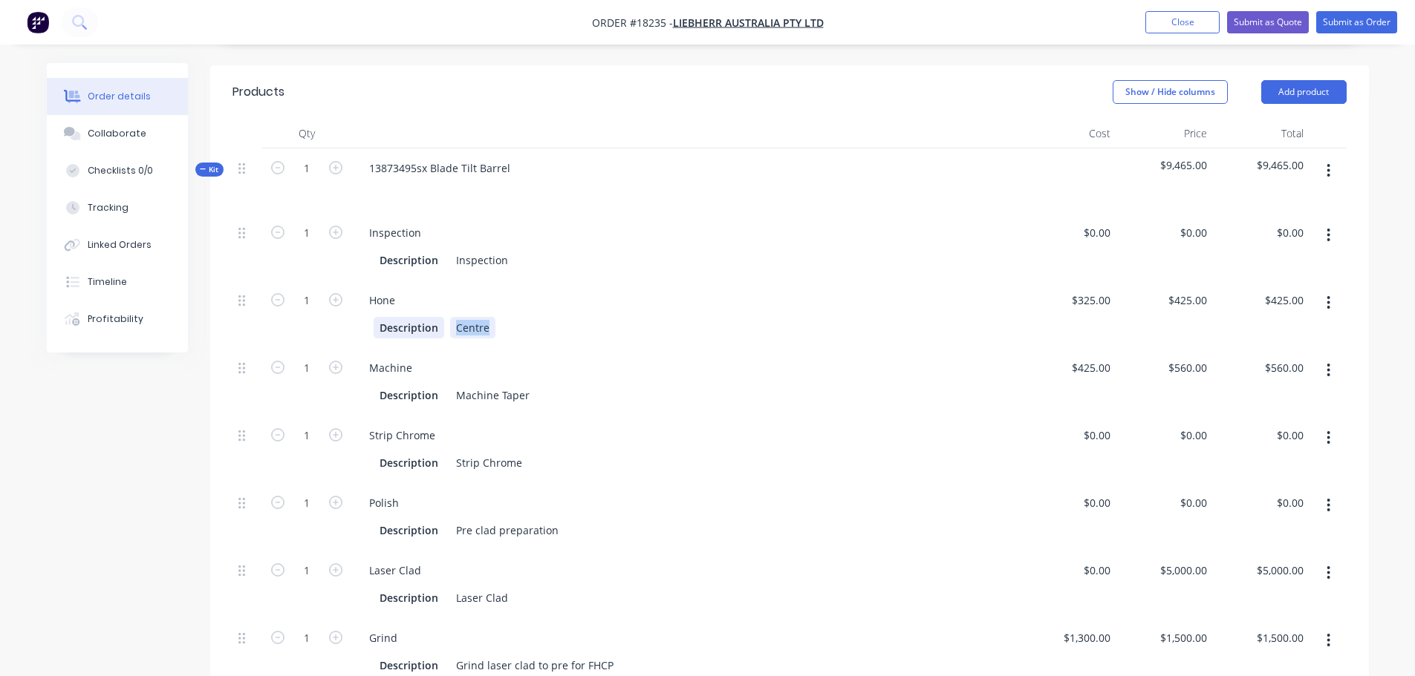
click at [423, 317] on div "Description Centre" at bounding box center [682, 328] width 618 height 22
click at [1335, 357] on button "button" at bounding box center [1328, 370] width 35 height 27
click at [1270, 458] on div "Delete" at bounding box center [1275, 469] width 114 height 22
type input "325"
click at [1091, 290] on input "325" at bounding box center [1103, 301] width 25 height 22
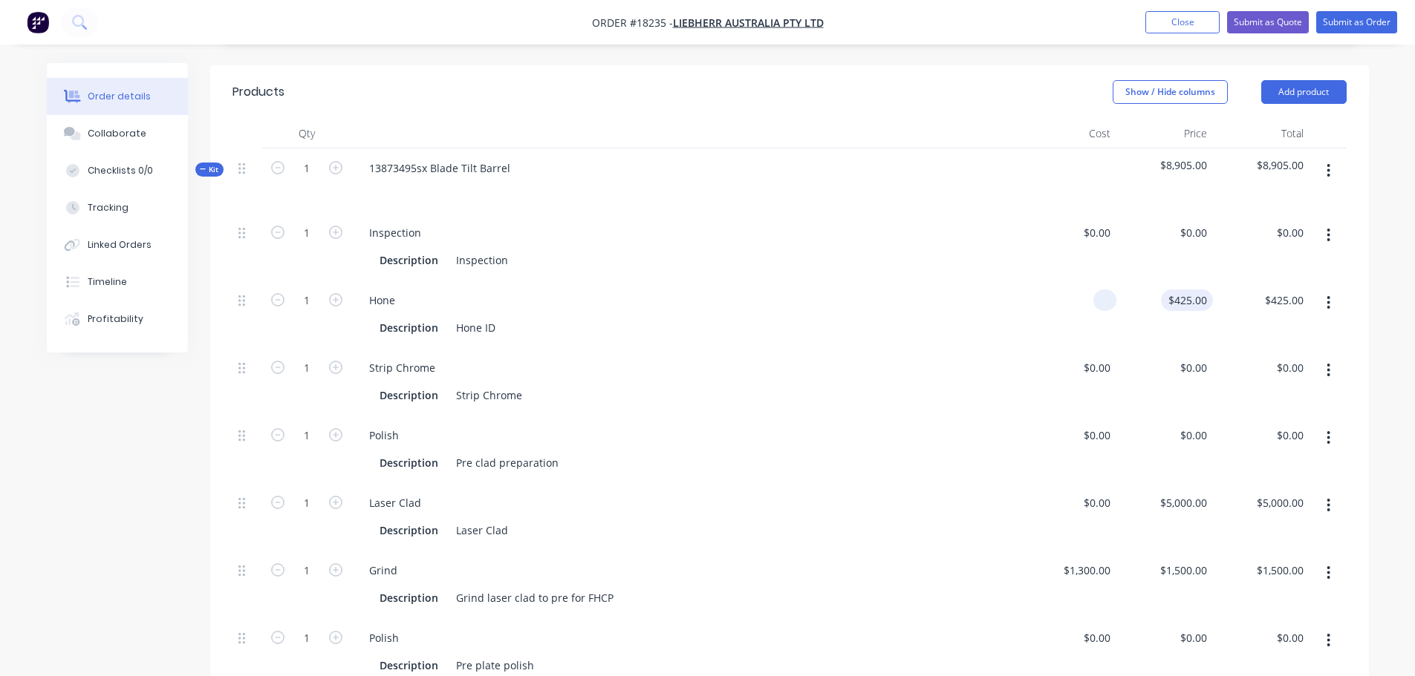
type input "$0.00"
type input "0"
type input "$0.00"
click at [1188, 281] on div "0 0" at bounding box center [1164, 315] width 97 height 68
type input "$0.00"
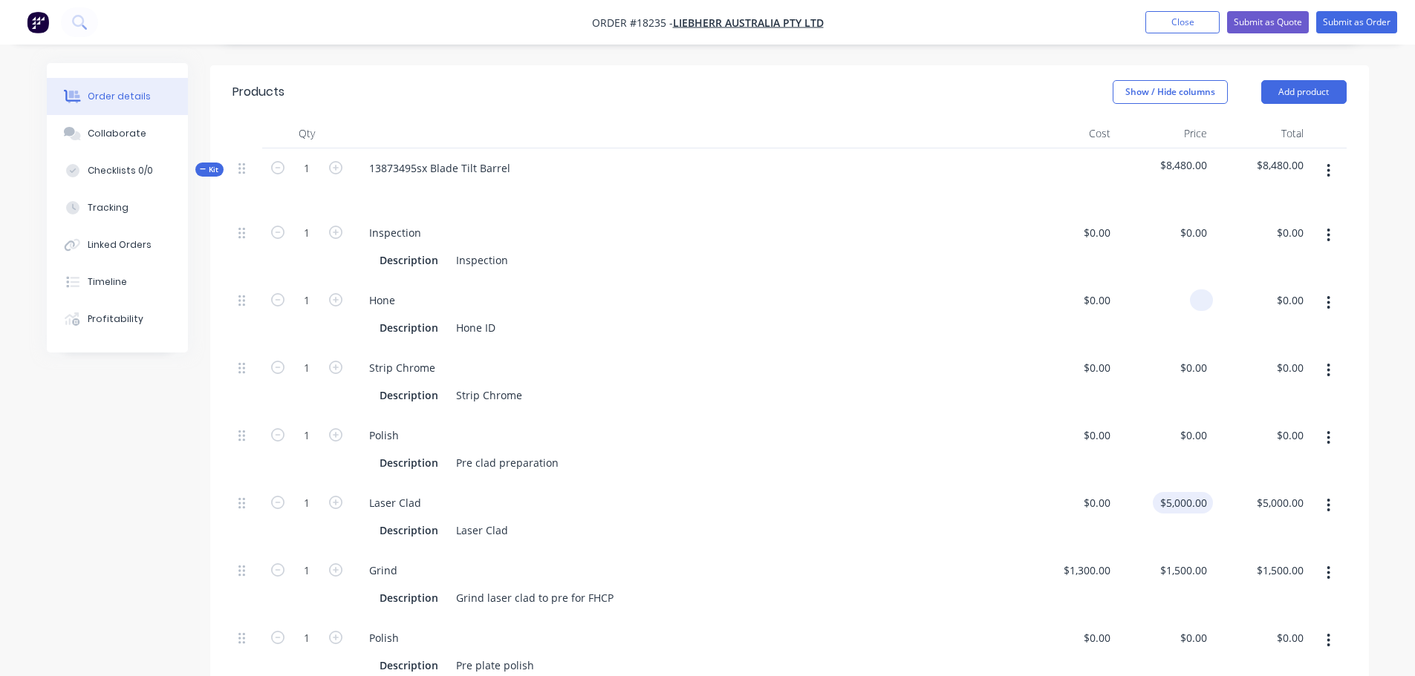
type input "5000"
click at [1165, 483] on div "5000 5000" at bounding box center [1164, 517] width 97 height 68
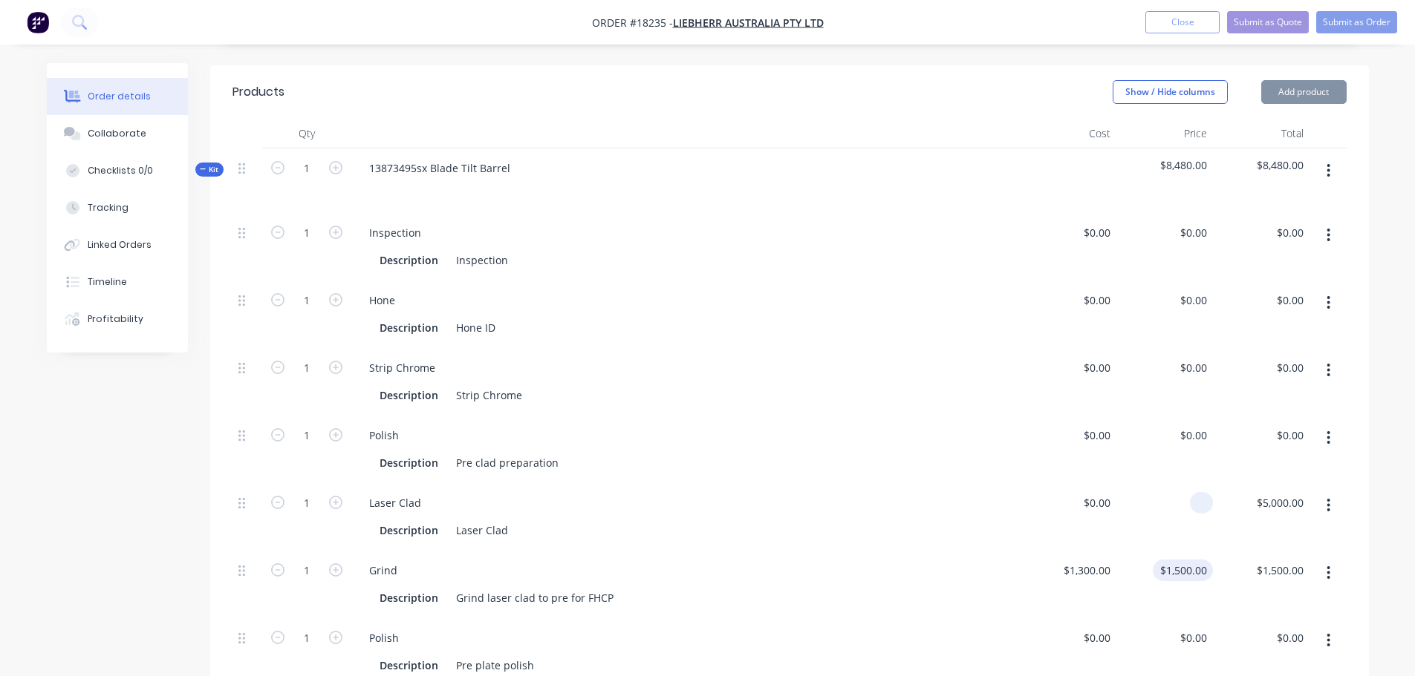
type input "$0.00"
type input "1500"
click at [1164, 551] on div "1500 $1,500.00" at bounding box center [1164, 585] width 97 height 68
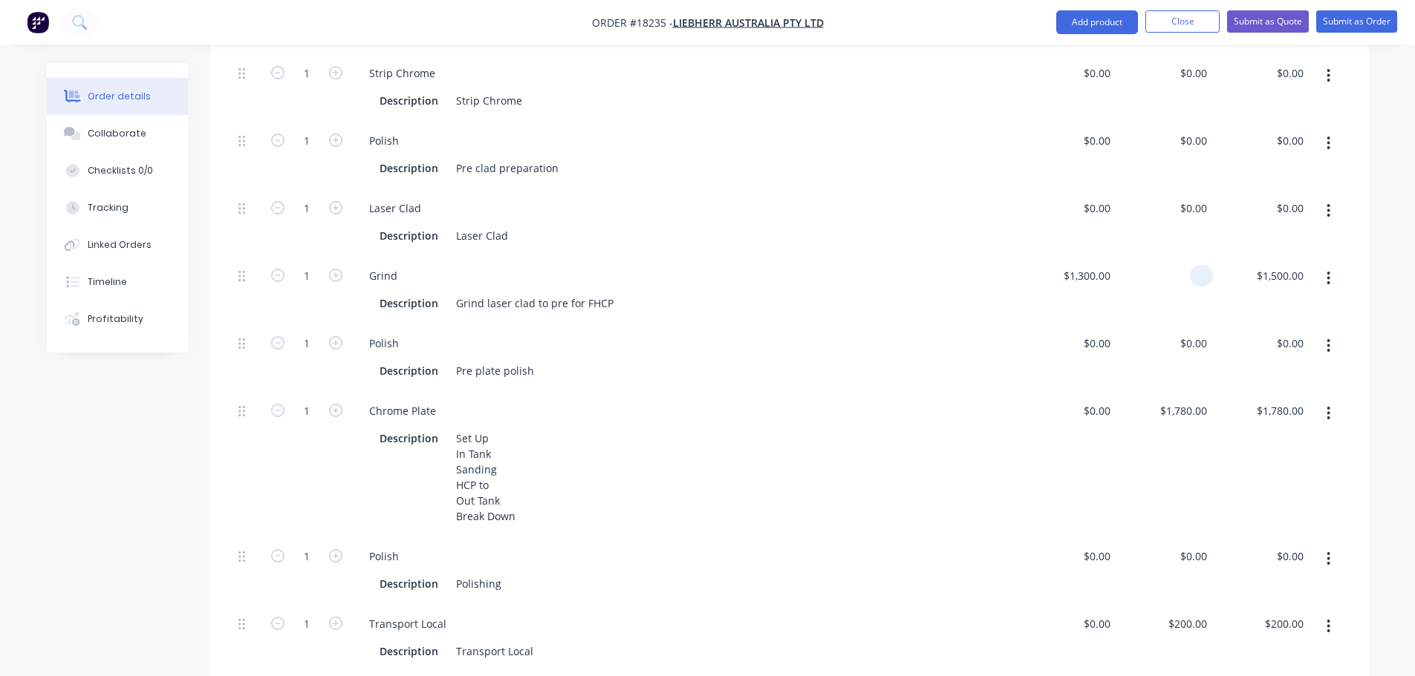
scroll to position [668, 0]
type input "$0.00"
type input "1780"
click at [1175, 398] on div "1780 1780" at bounding box center [1193, 409] width 37 height 22
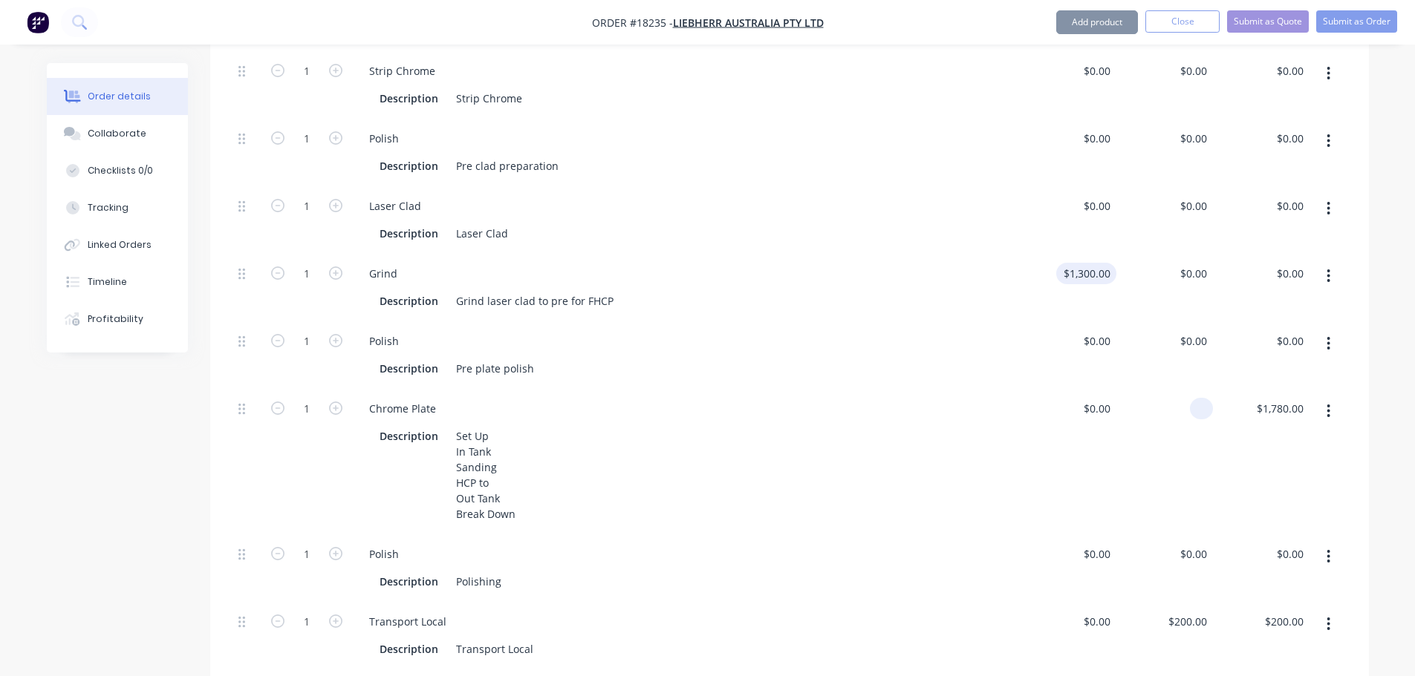
type input "1300"
type input "$0.00"
click at [1094, 263] on input "1300" at bounding box center [1100, 274] width 31 height 22
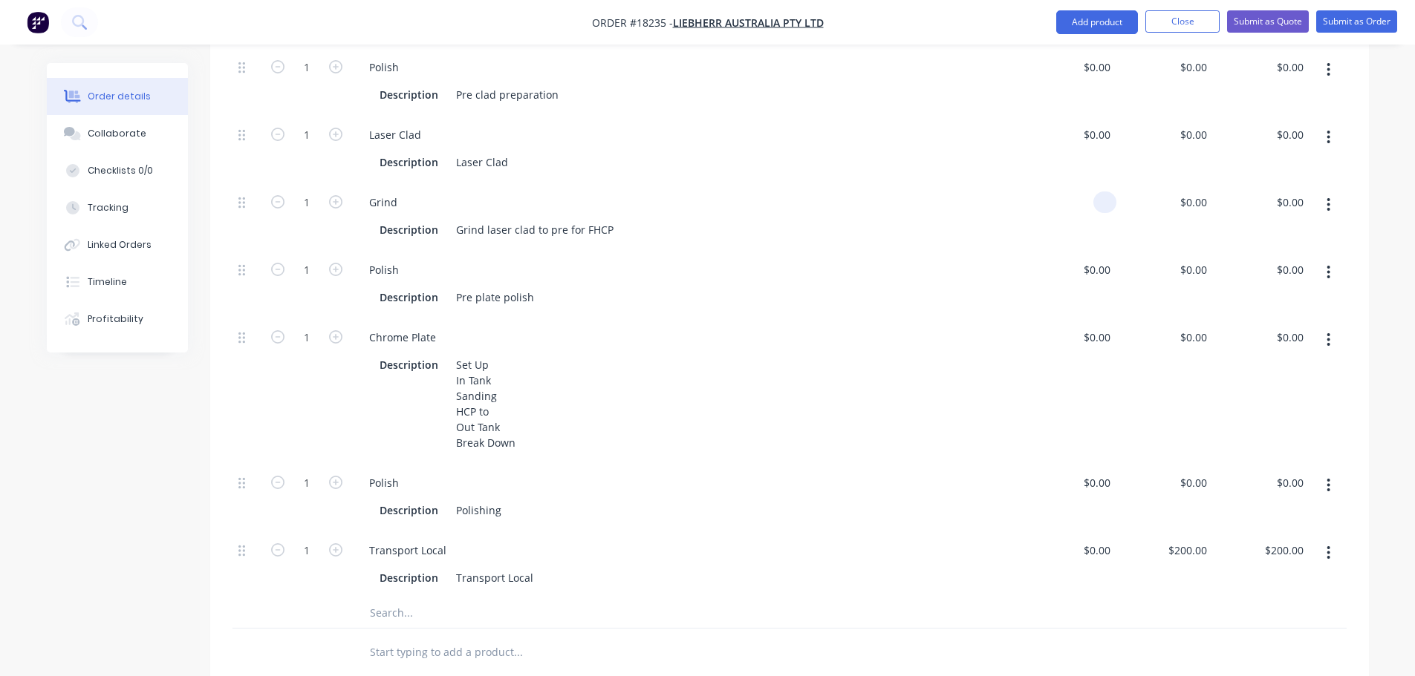
scroll to position [817, 0]
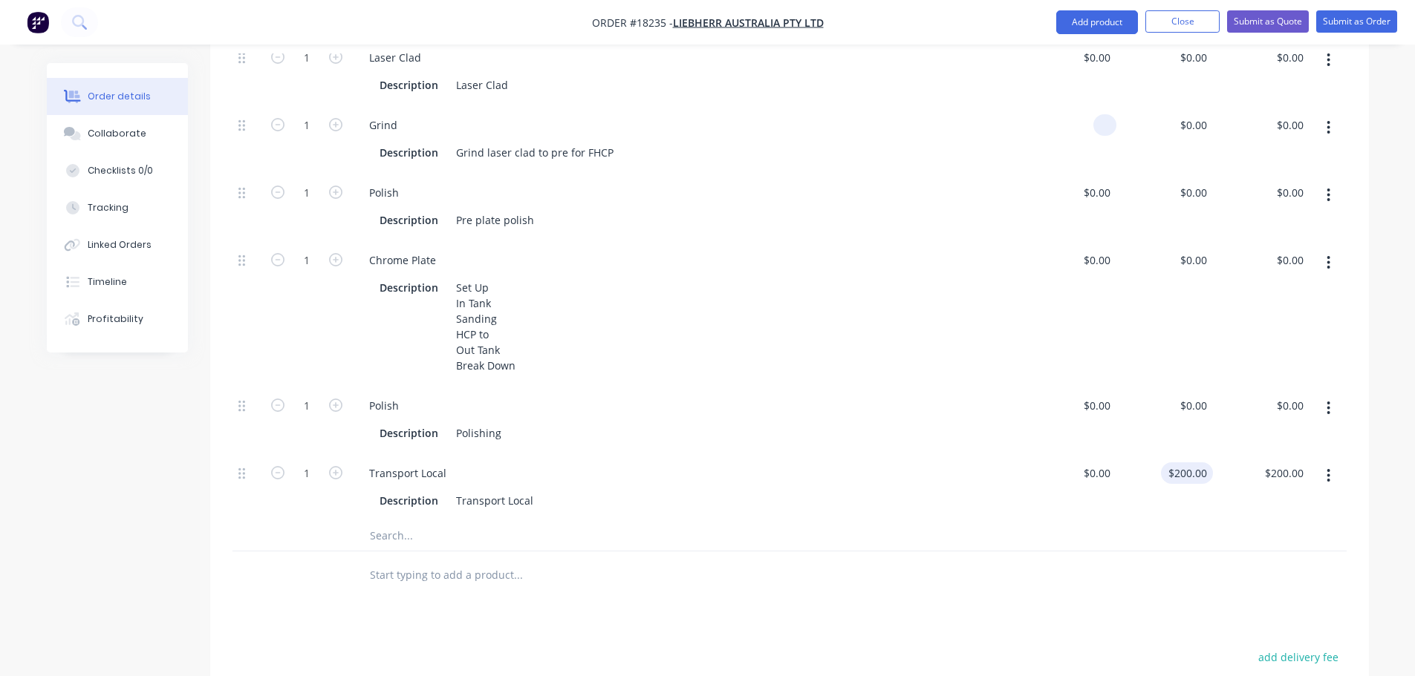
type input "$0.00"
click at [1192, 463] on input "200" at bounding box center [1190, 474] width 46 height 22
type input "$200.00"
click at [965, 454] on div "Transport Local Description Transport Local" at bounding box center [685, 488] width 668 height 68
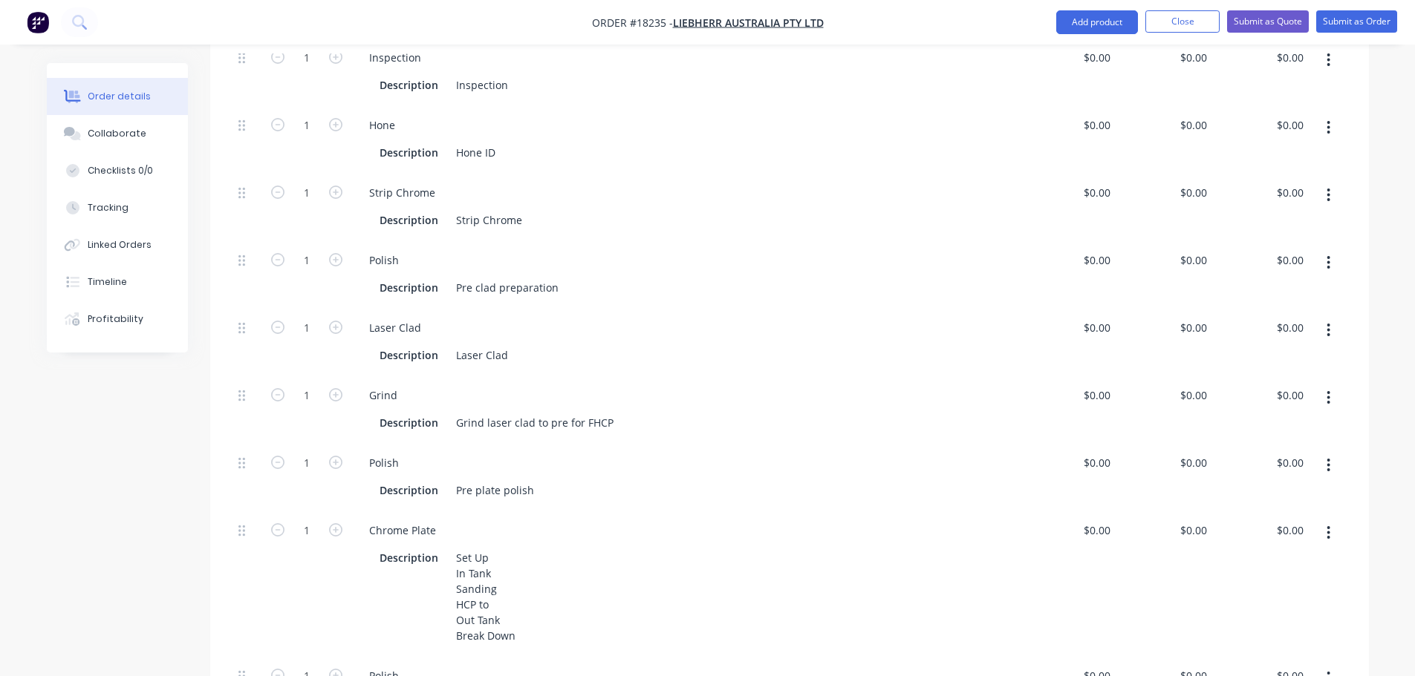
scroll to position [520, 0]
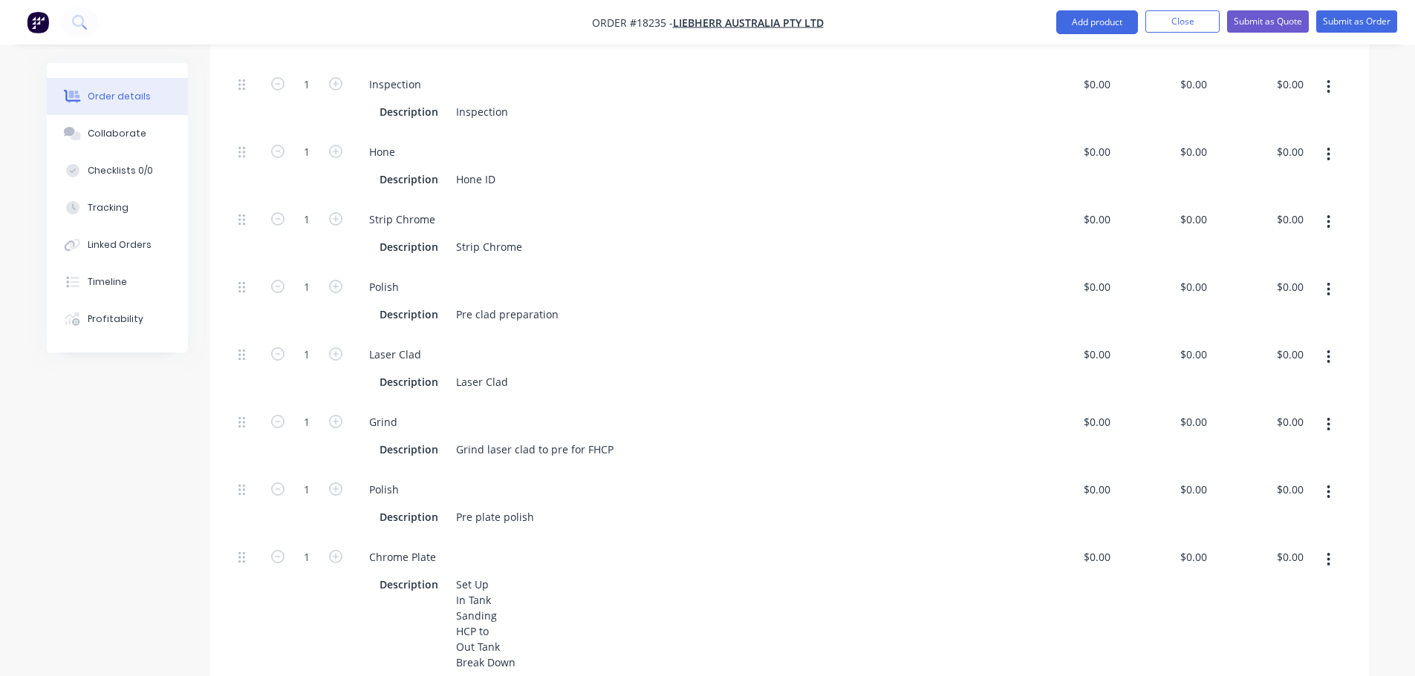
click at [1333, 479] on button "button" at bounding box center [1328, 492] width 35 height 27
drag, startPoint x: 1291, startPoint y: 537, endPoint x: 1291, endPoint y: 547, distance: 10.4
click at [1291, 547] on div "Duplicate Exclude from tax Delete" at bounding box center [1275, 560] width 141 height 97
click at [1244, 580] on div "Delete" at bounding box center [1275, 591] width 114 height 22
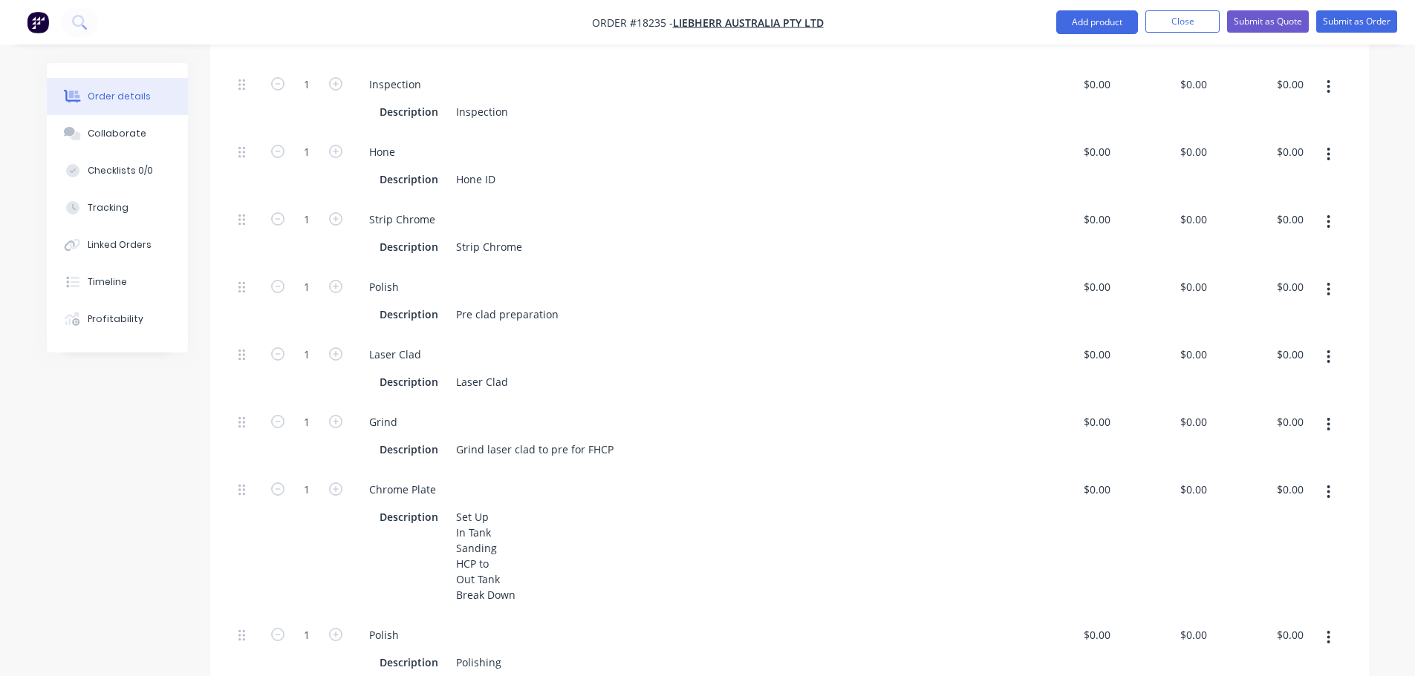
click at [1326, 417] on icon "button" at bounding box center [1328, 425] width 4 height 16
click at [1253, 512] on div "Delete" at bounding box center [1275, 523] width 114 height 22
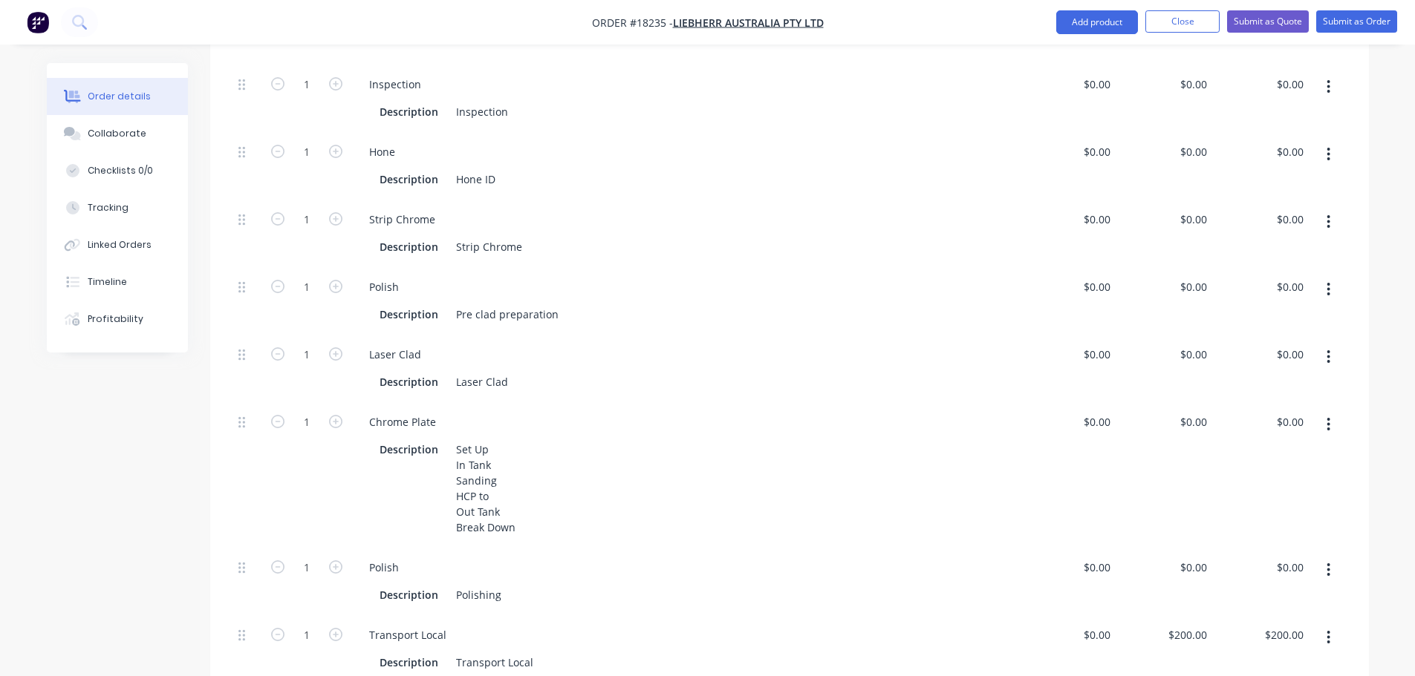
click at [1326, 349] on icon "button" at bounding box center [1328, 357] width 4 height 16
click at [1260, 445] on div "Delete" at bounding box center [1275, 456] width 114 height 22
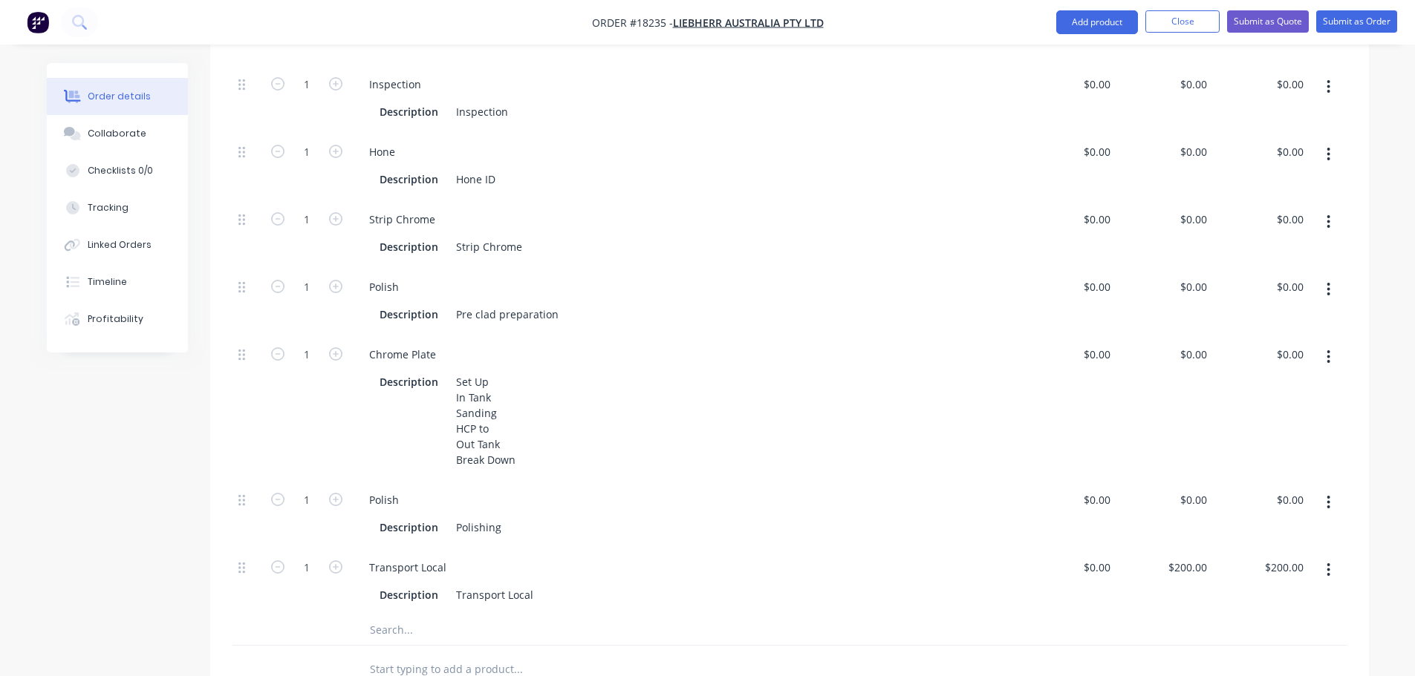
click at [1331, 276] on button "button" at bounding box center [1328, 289] width 35 height 27
click at [1252, 377] on div "Delete" at bounding box center [1275, 388] width 114 height 22
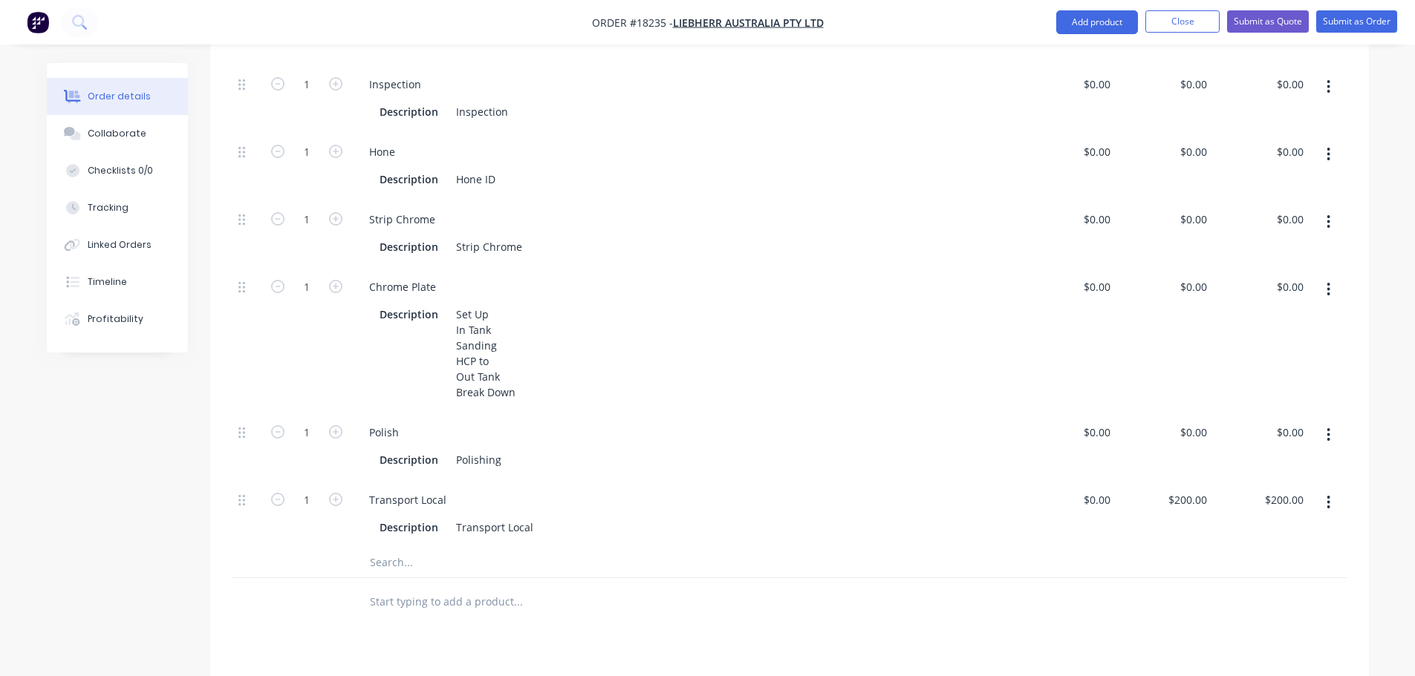
click at [1325, 209] on button "button" at bounding box center [1328, 222] width 35 height 27
click at [1225, 310] on div "Delete" at bounding box center [1275, 321] width 114 height 22
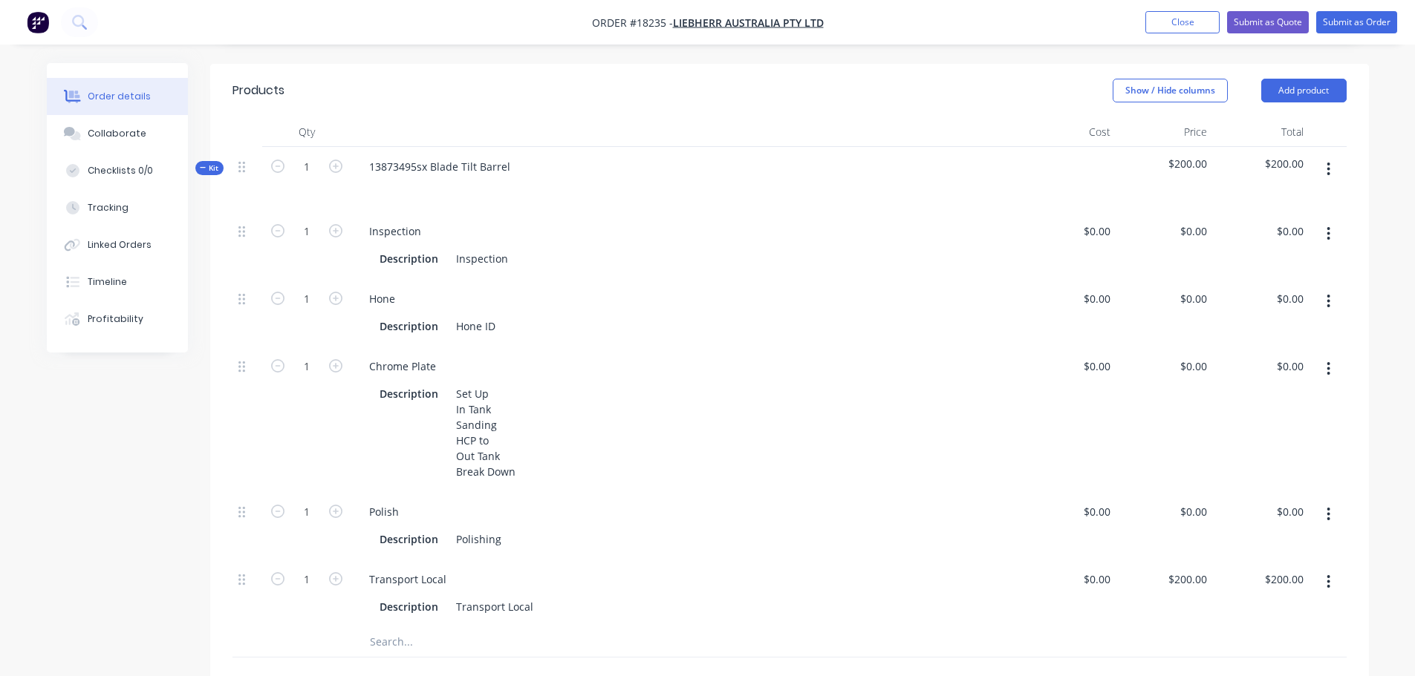
scroll to position [371, 0]
drag, startPoint x: 401, startPoint y: 474, endPoint x: 340, endPoint y: 474, distance: 60.9
click at [340, 494] on div "1 Polish Description Polishing $0.00 $0.00 $0.00 $0.00 $0.00 $0.00" at bounding box center [789, 528] width 1114 height 68
click at [497, 530] on div "Polishing" at bounding box center [478, 541] width 57 height 22
drag, startPoint x: 500, startPoint y: 505, endPoint x: 440, endPoint y: 503, distance: 59.4
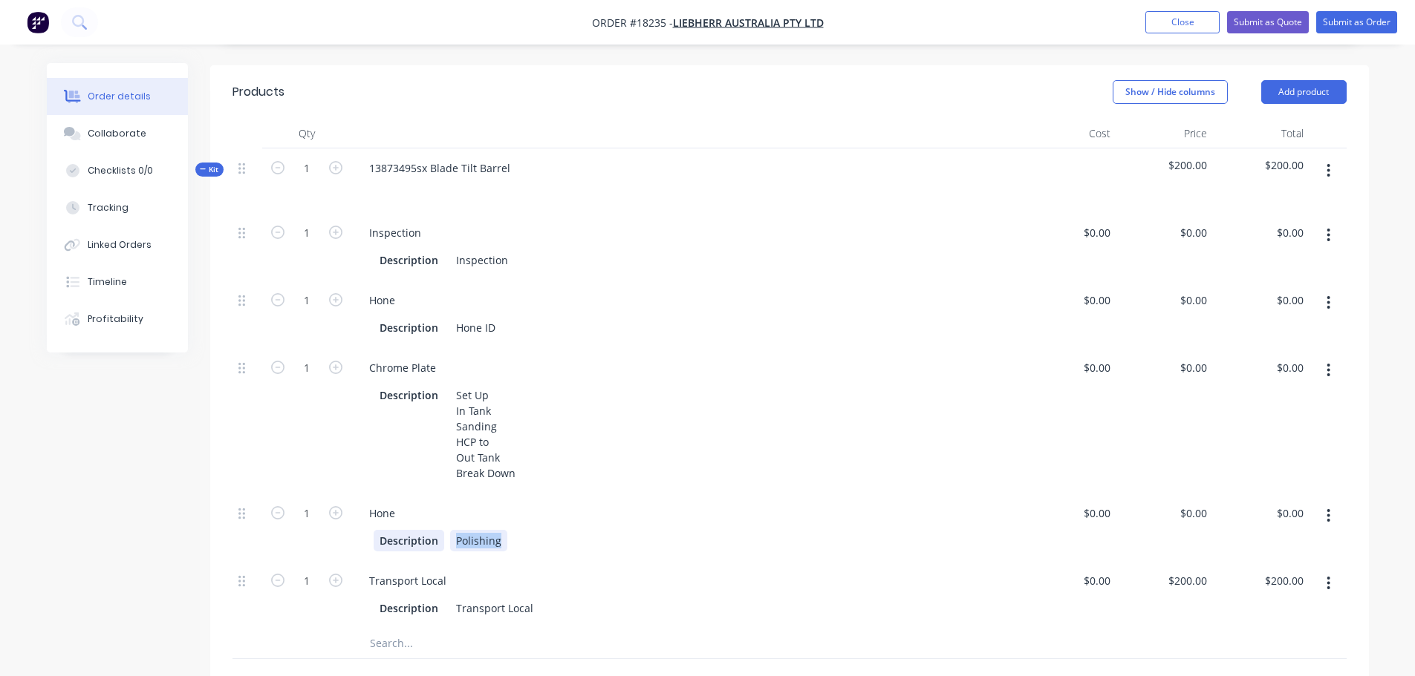
click at [440, 530] on div "Description Polishing" at bounding box center [682, 541] width 618 height 22
click at [496, 407] on div "Set Up In Tank Sanding HCP to Out Tank Break Down" at bounding box center [485, 434] width 71 height 99
click at [179, 527] on div "Created by Jarred Created 01/10/25 Required 01/10/25 Assigned to Add team membe…" at bounding box center [708, 389] width 1322 height 1394
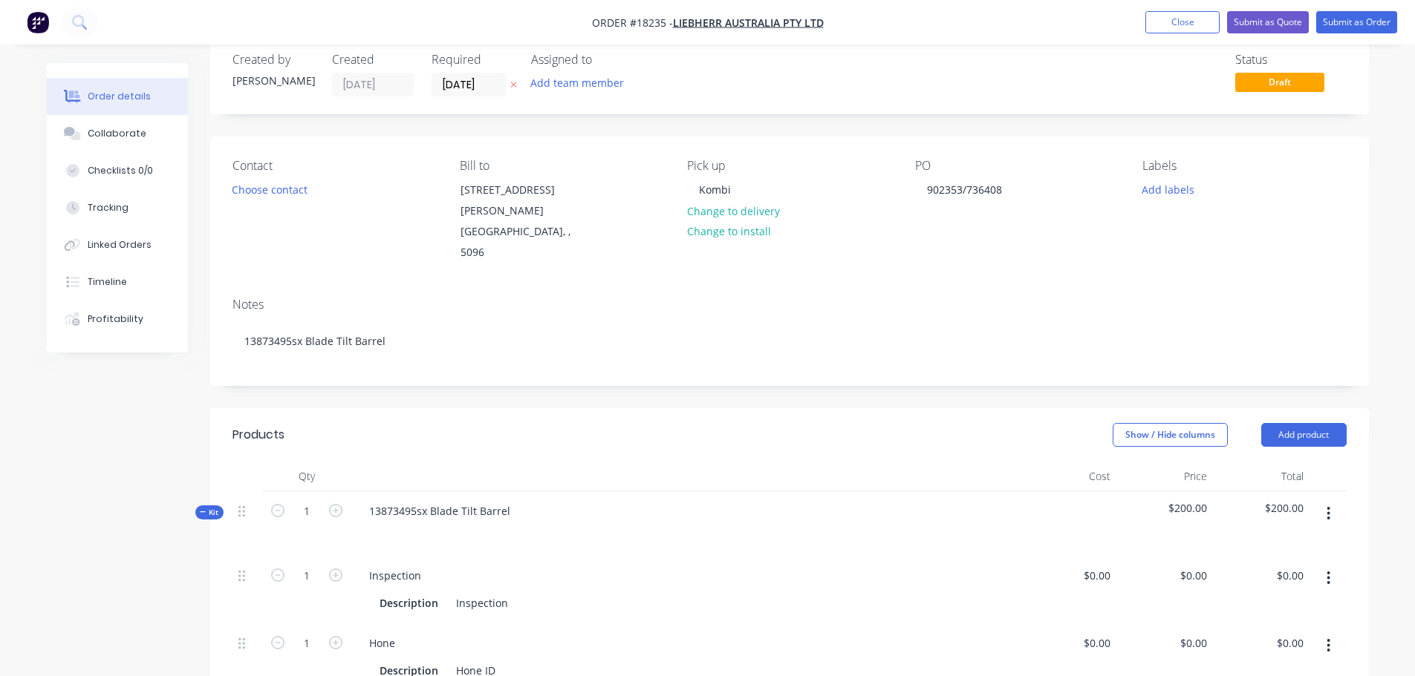
scroll to position [0, 0]
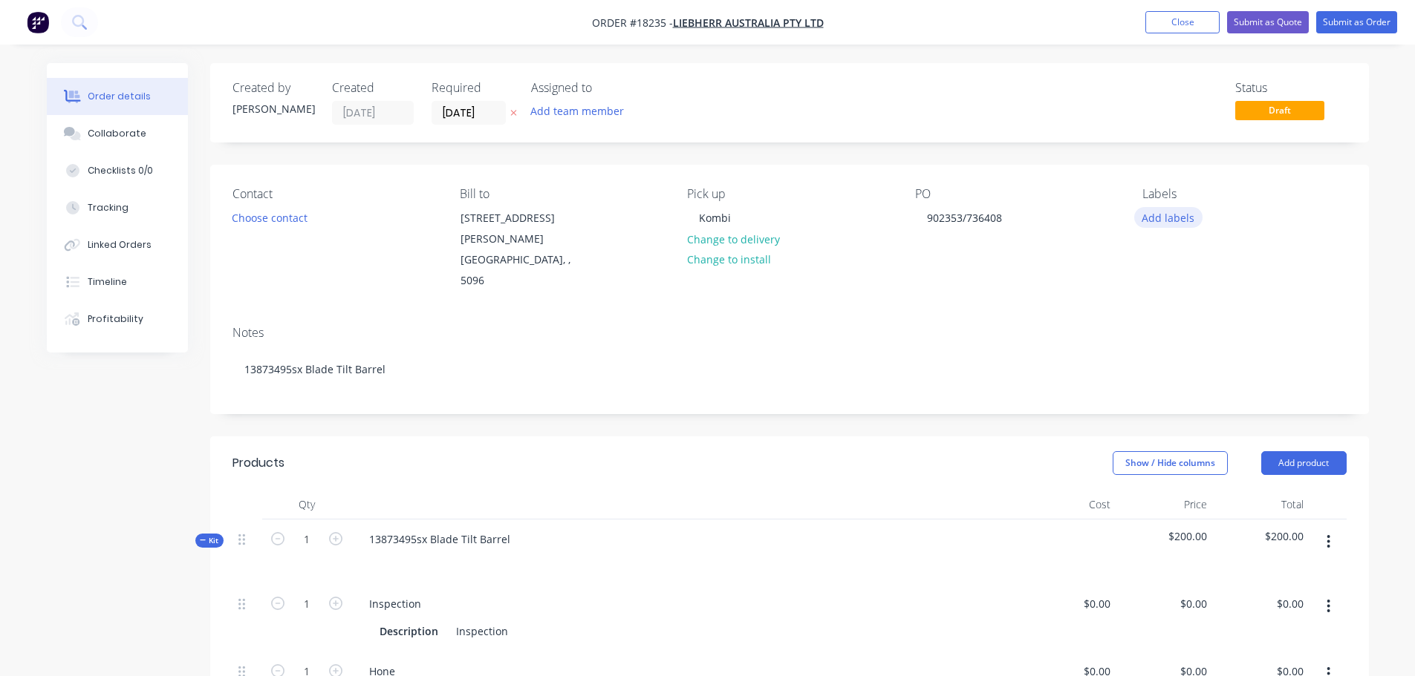
click at [1161, 214] on button "Add labels" at bounding box center [1168, 217] width 68 height 20
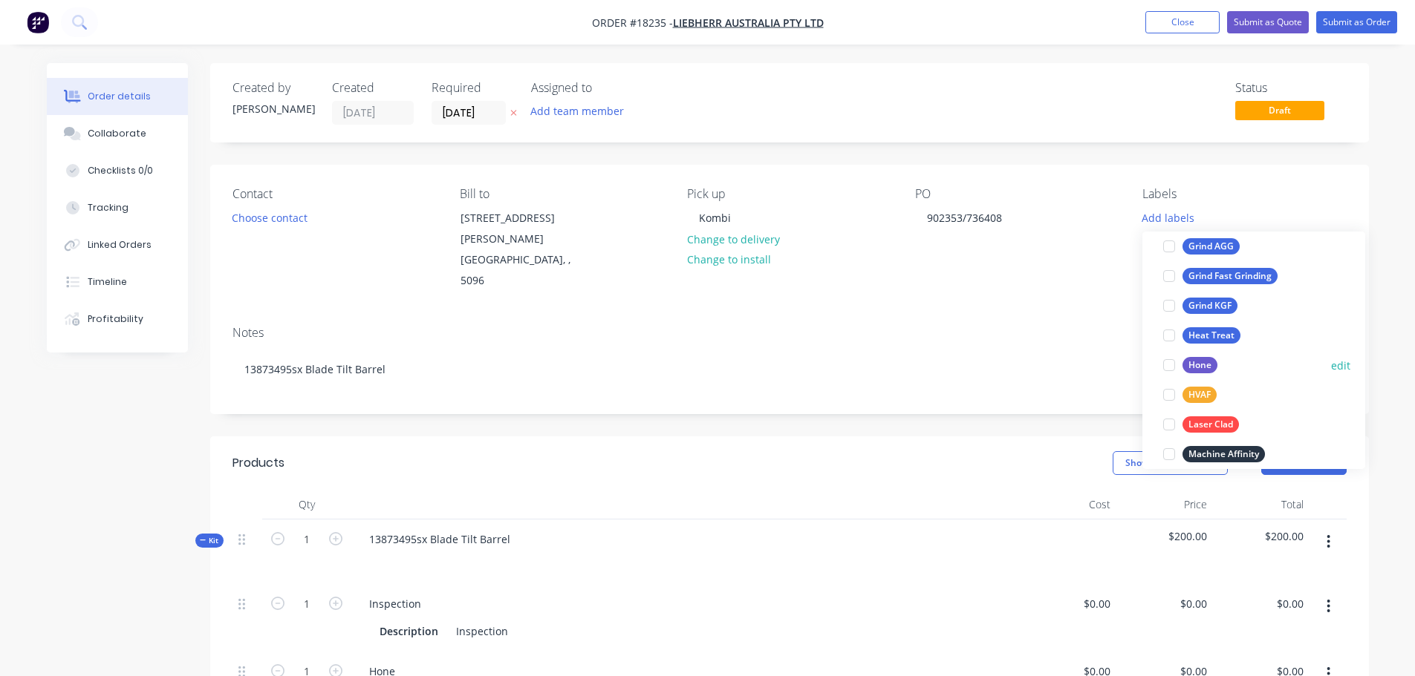
scroll to position [668, 0]
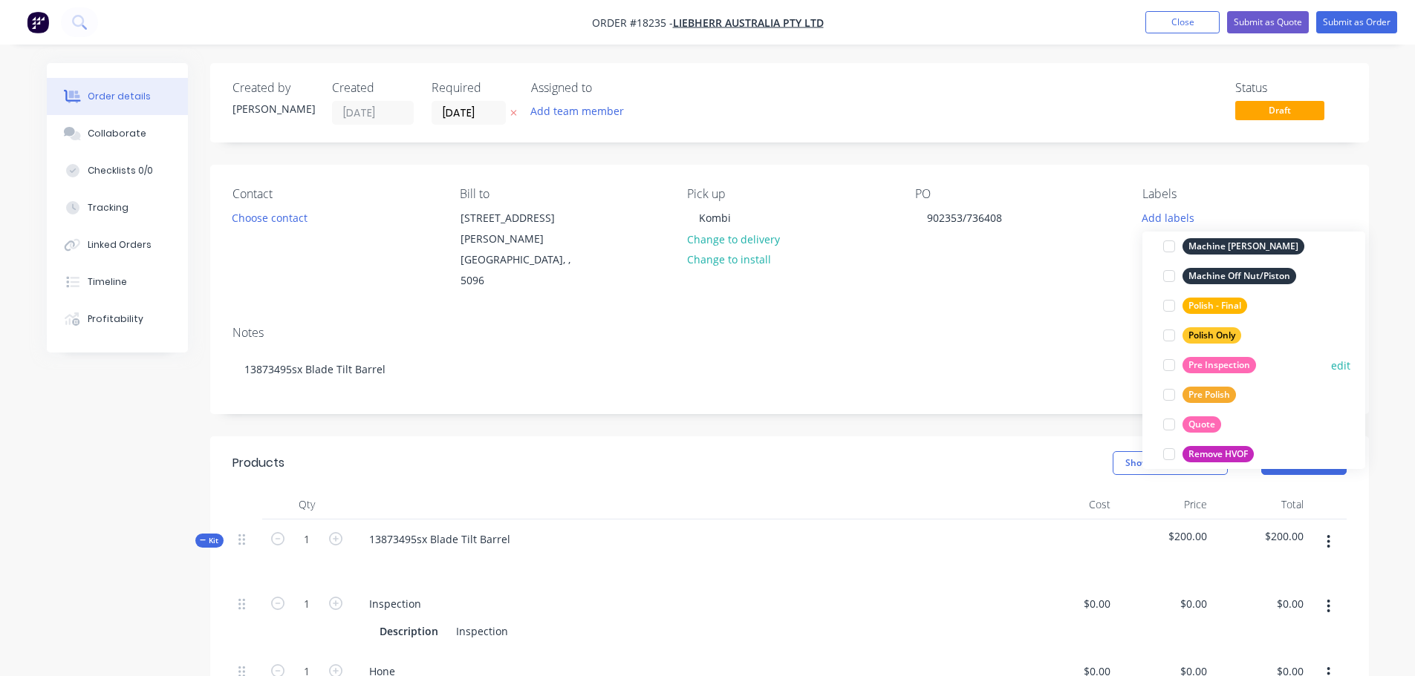
click at [1169, 364] on div at bounding box center [1169, 365] width 30 height 30
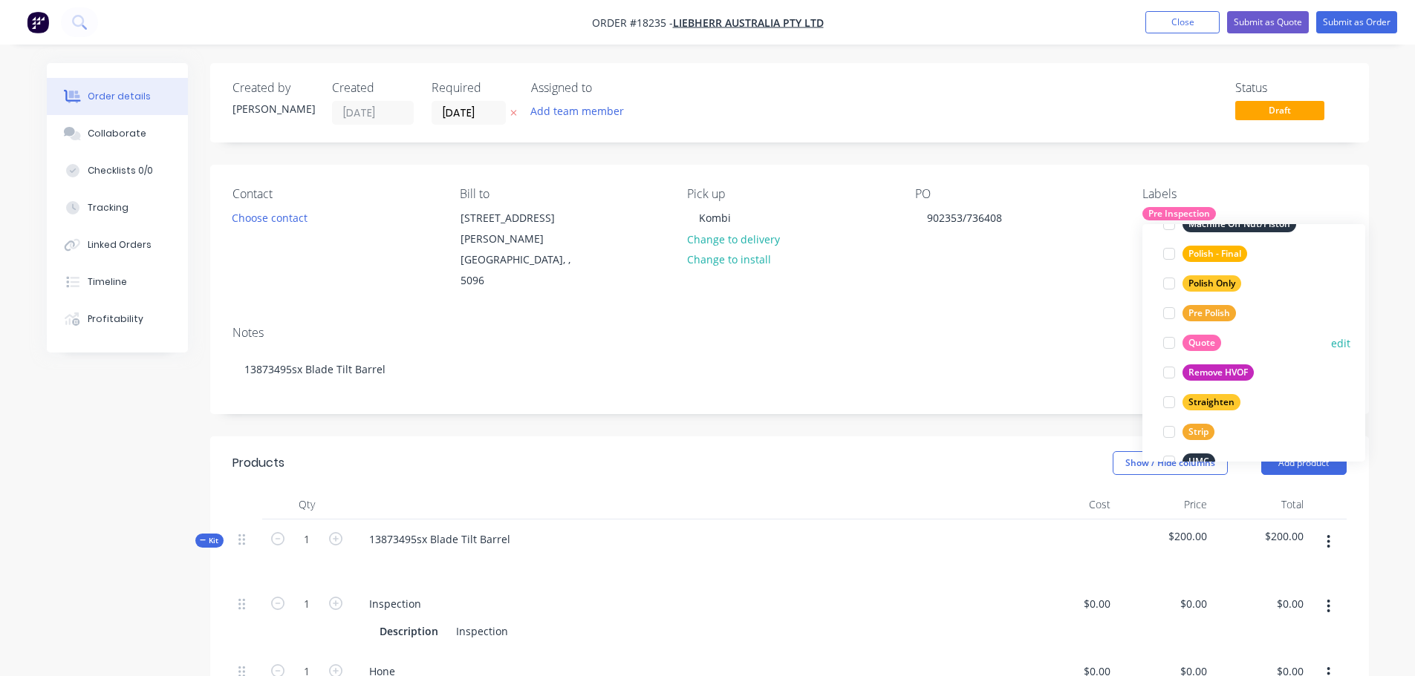
click at [1169, 343] on div at bounding box center [1169, 343] width 30 height 30
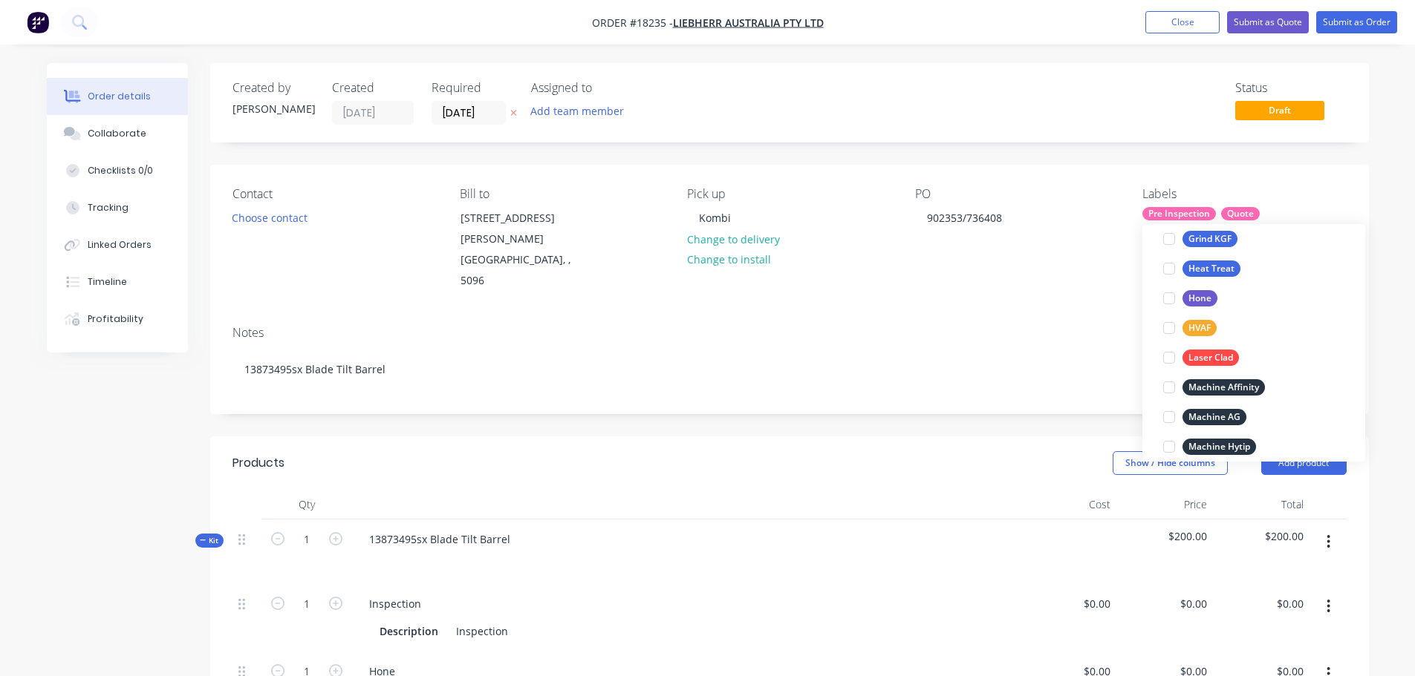
scroll to position [416, 0]
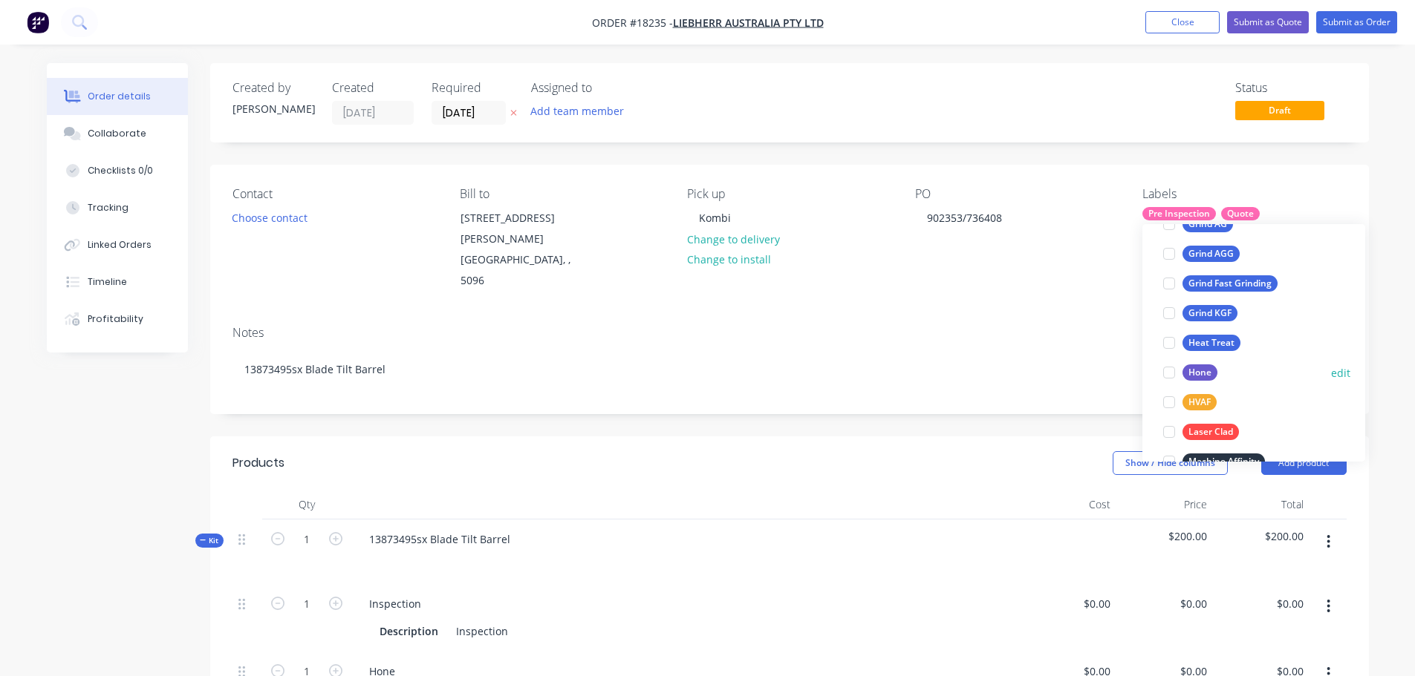
click at [1173, 373] on div at bounding box center [1169, 373] width 30 height 30
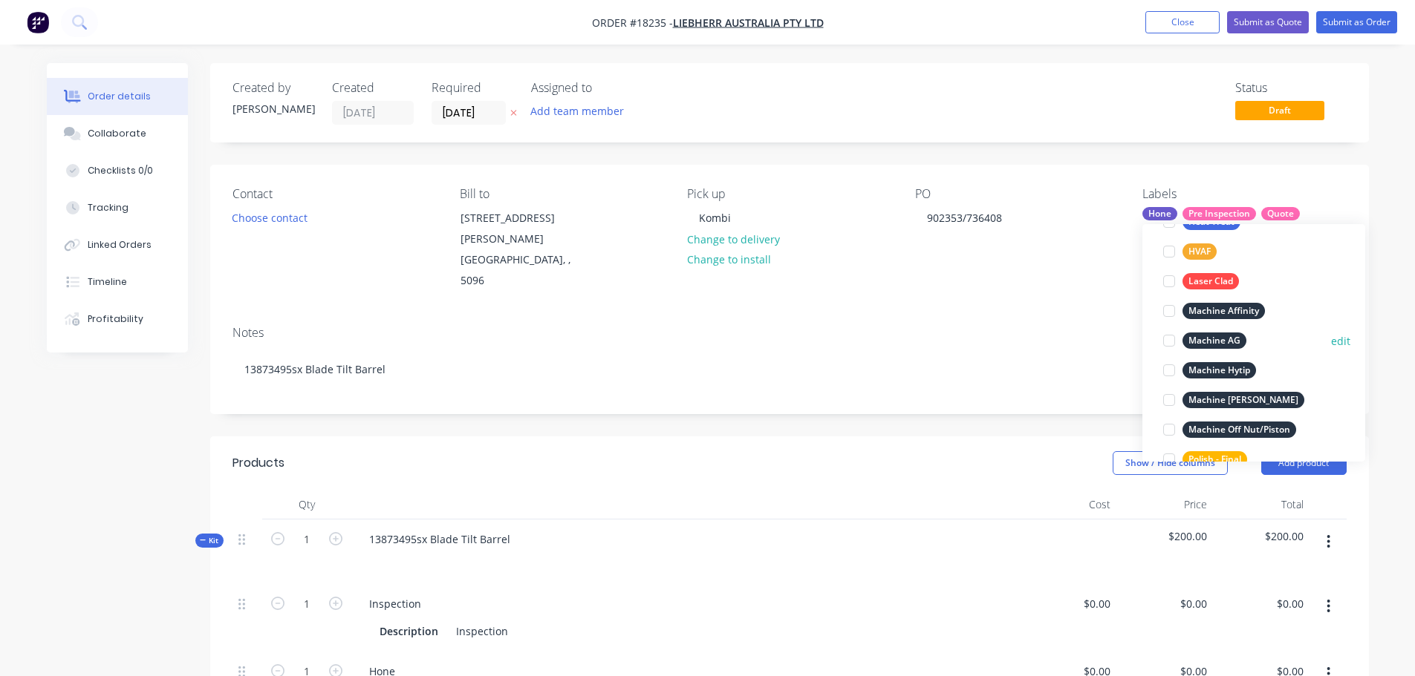
scroll to position [639, 0]
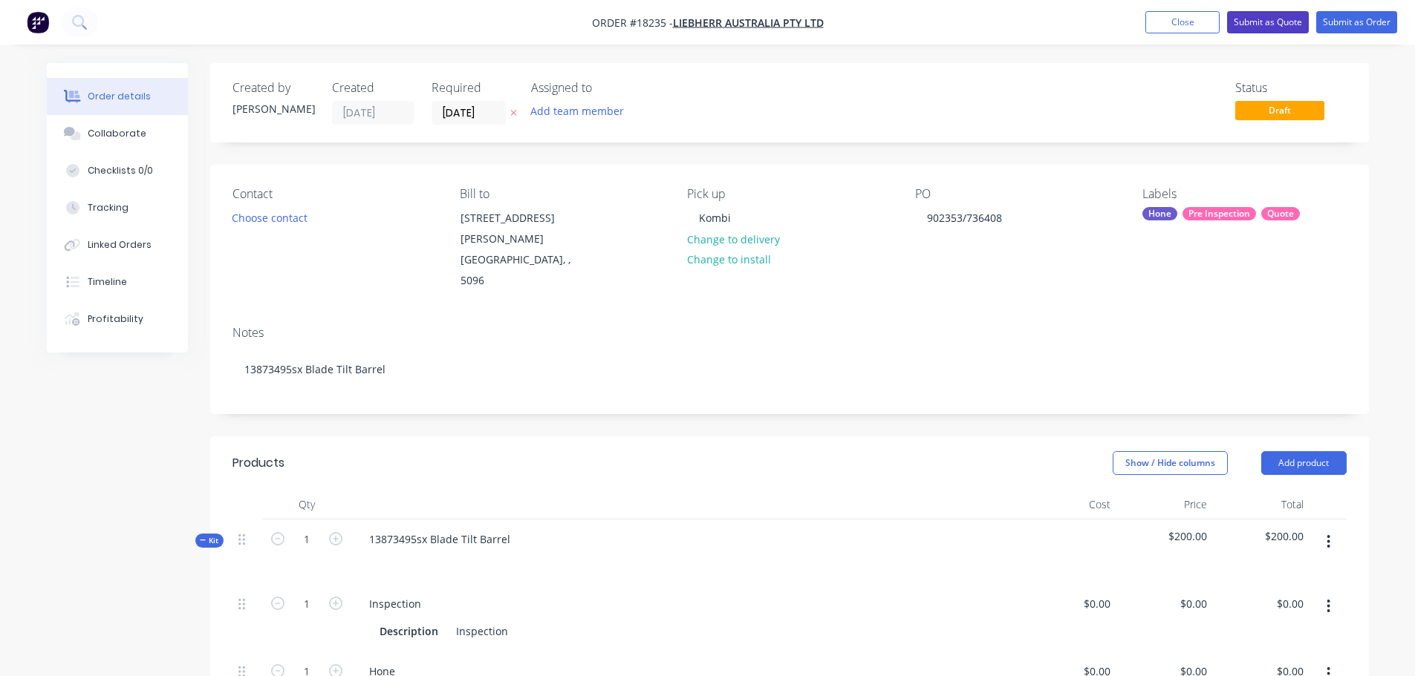
click at [1273, 25] on button "Submit as Quote" at bounding box center [1268, 22] width 82 height 22
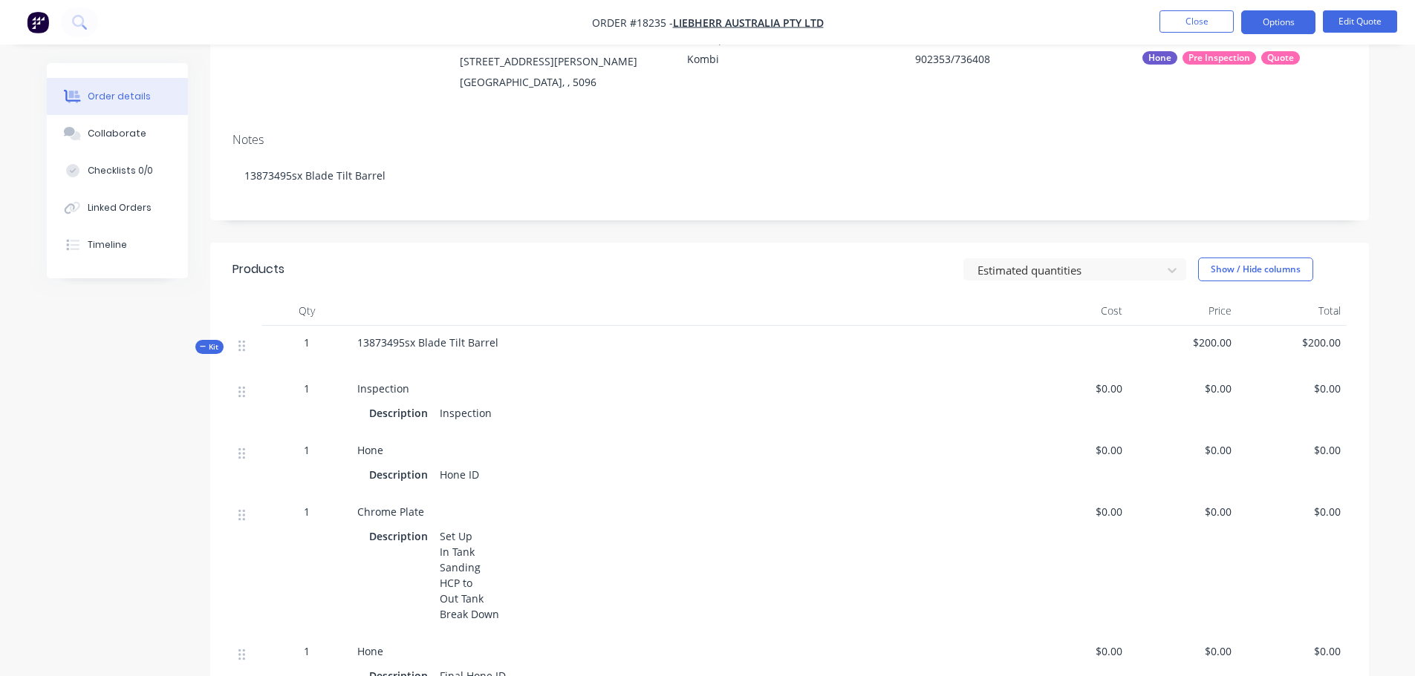
scroll to position [149, 0]
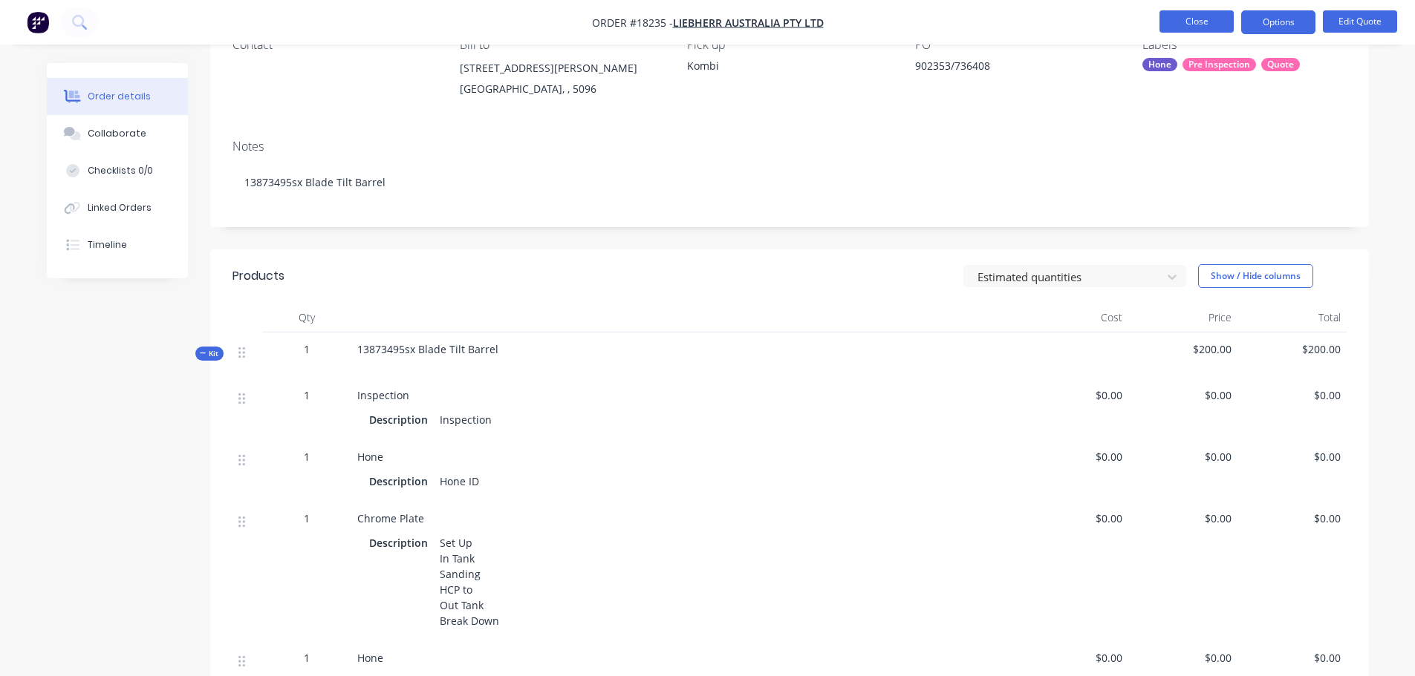
click at [1192, 25] on button "Close" at bounding box center [1196, 21] width 74 height 22
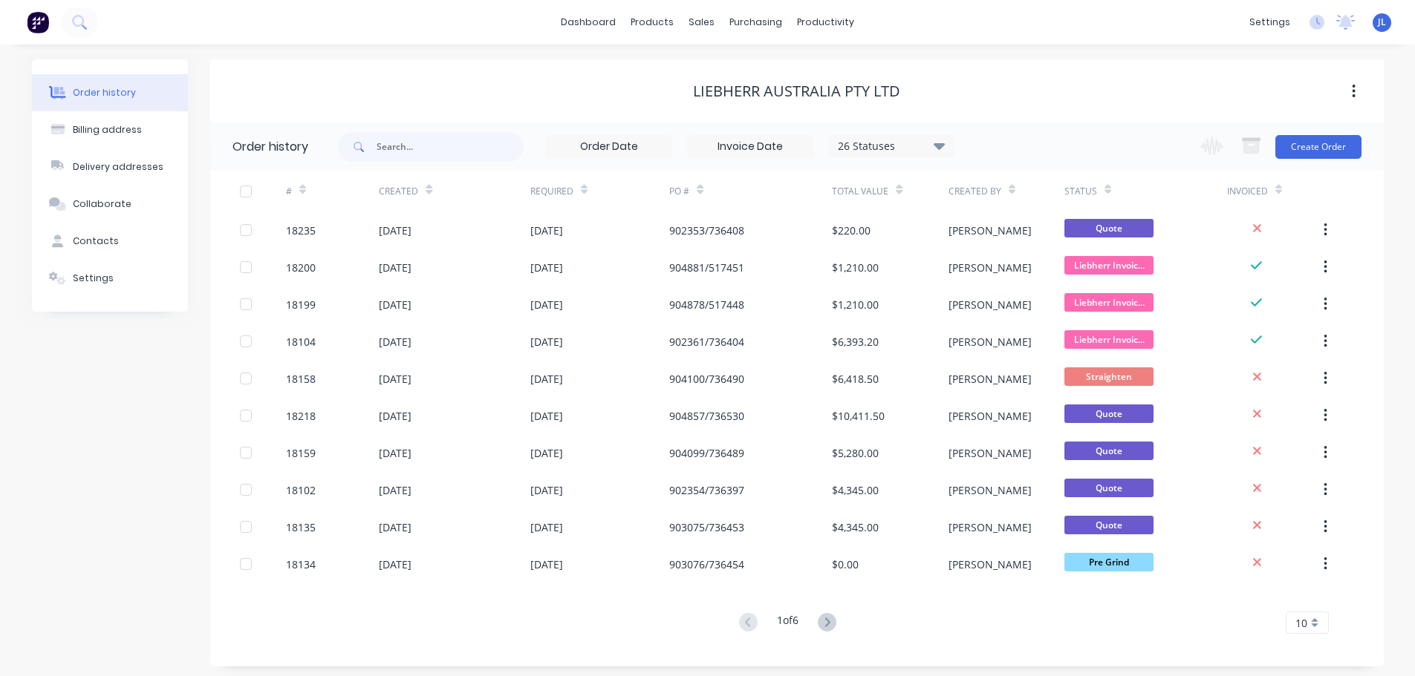
drag, startPoint x: 305, startPoint y: 601, endPoint x: 97, endPoint y: 487, distance: 236.9
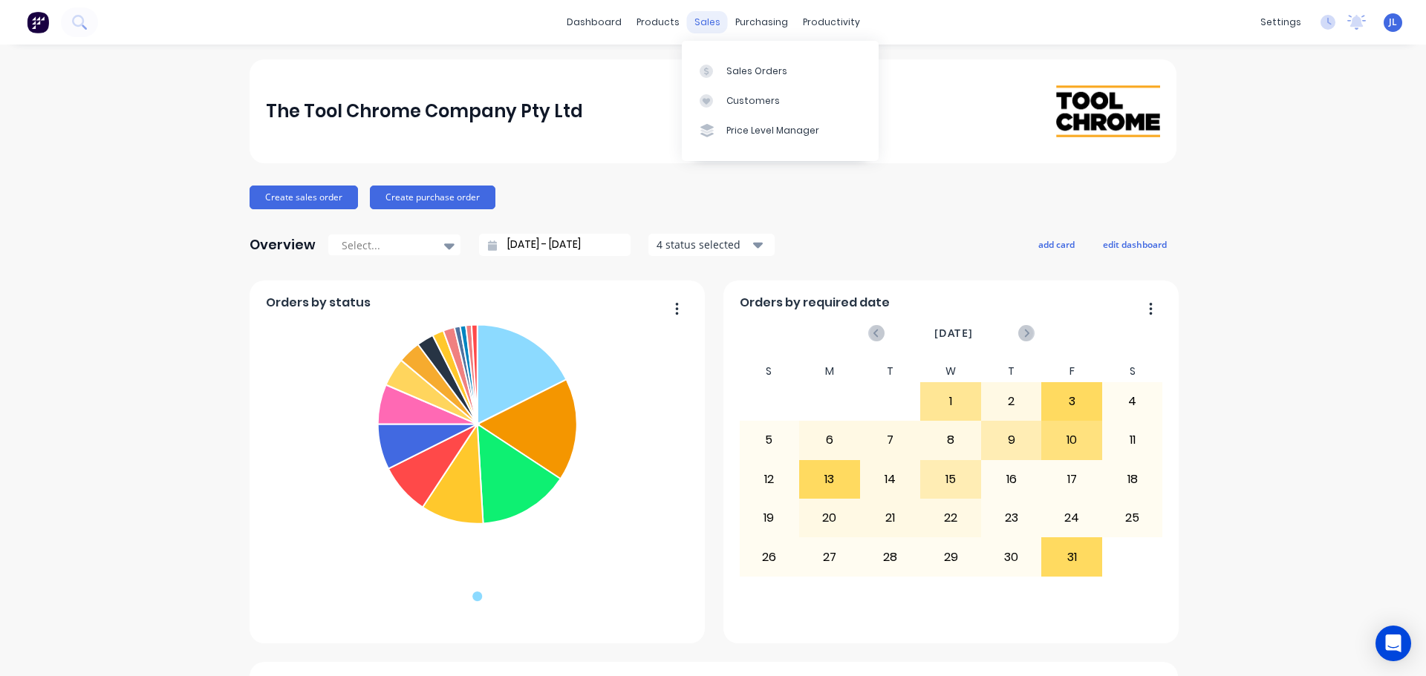
click at [709, 22] on div "sales" at bounding box center [707, 22] width 41 height 22
click at [724, 67] on link "Sales Orders" at bounding box center [780, 71] width 197 height 30
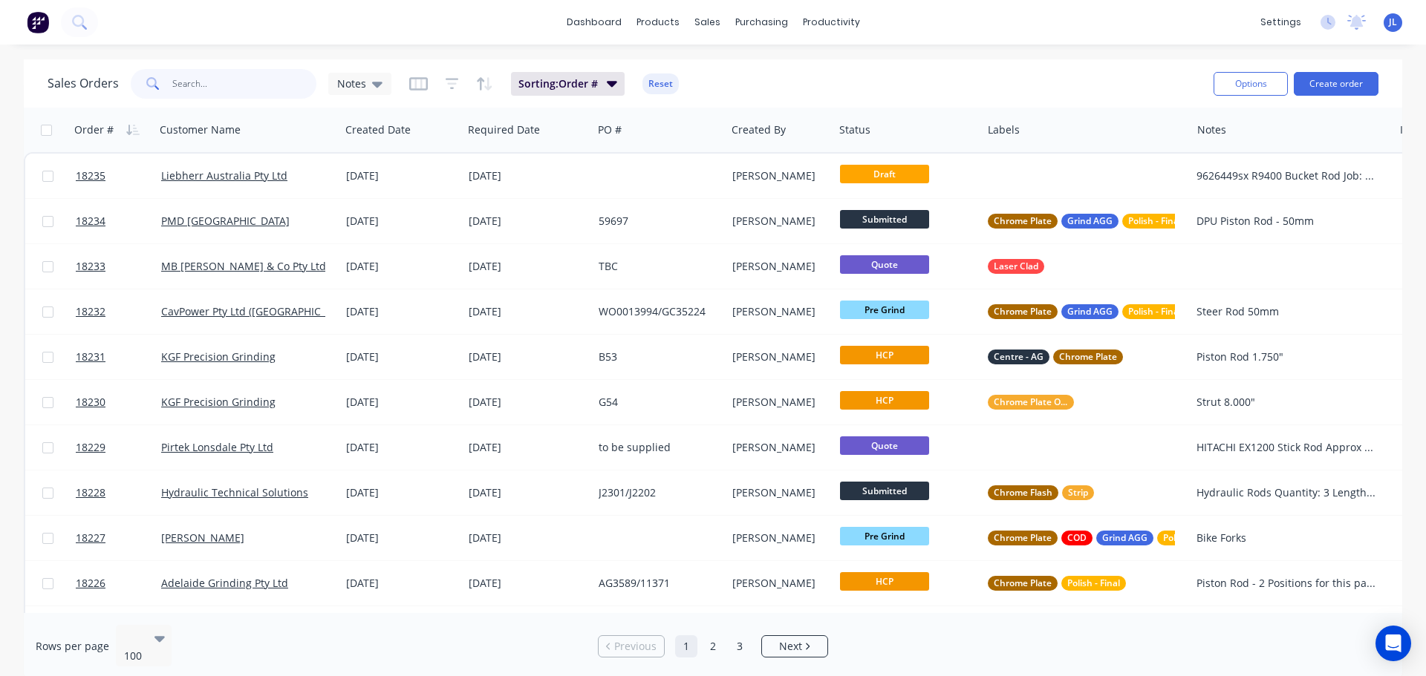
click at [206, 78] on input "text" at bounding box center [244, 84] width 145 height 30
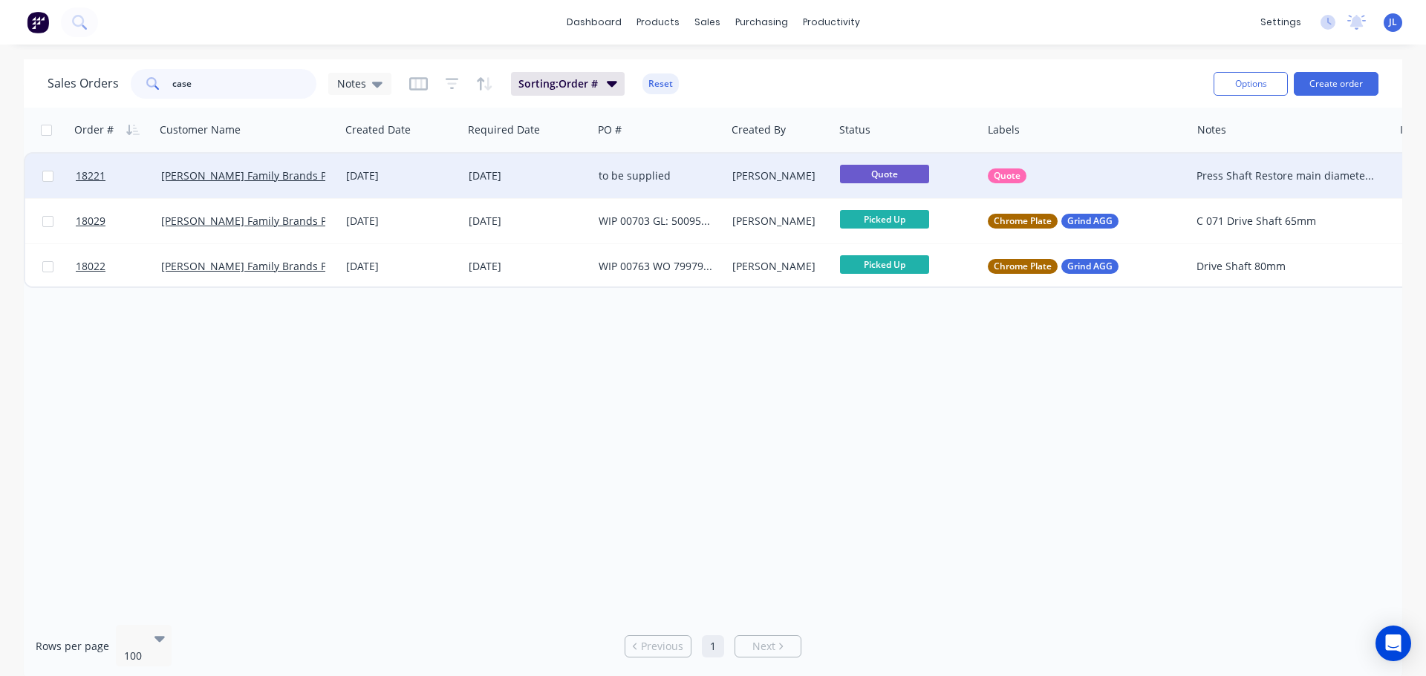
type input "case"
click at [581, 184] on div "[DATE]" at bounding box center [528, 176] width 130 height 45
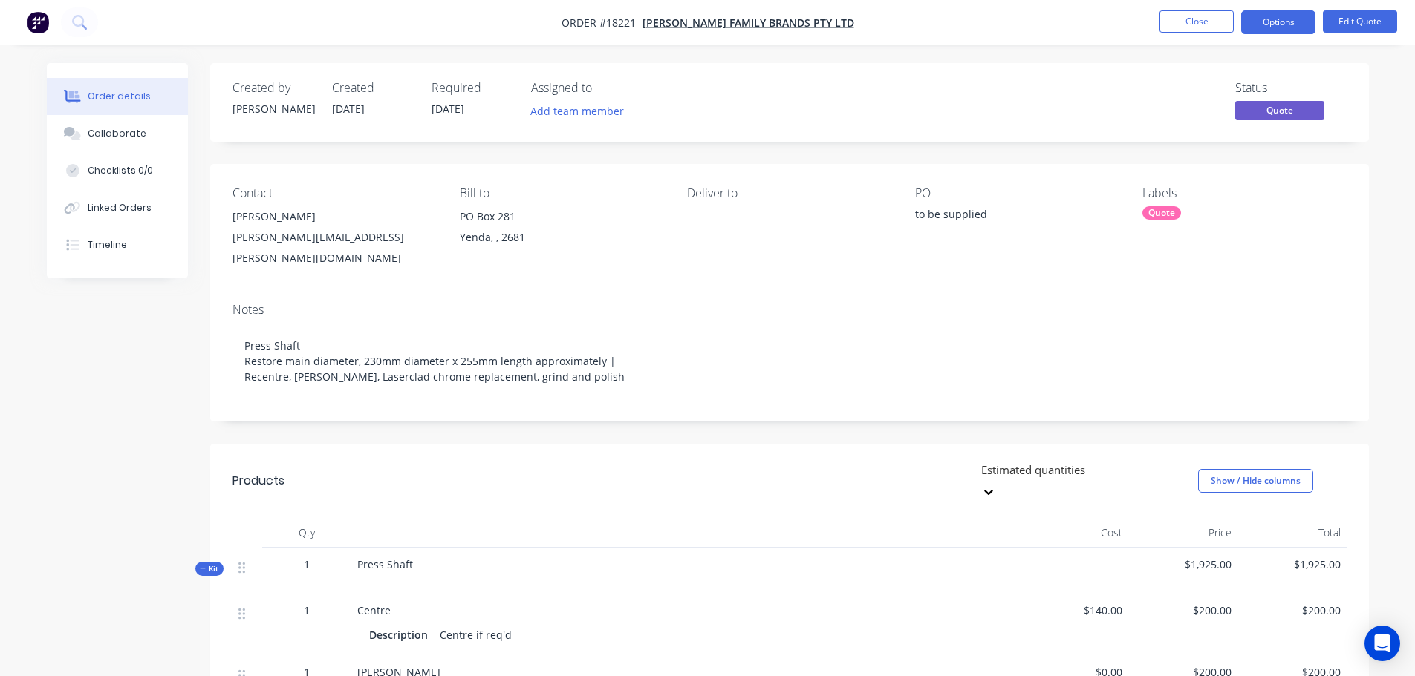
drag, startPoint x: 1409, startPoint y: 258, endPoint x: 1188, endPoint y: 254, distance: 221.3
click at [1409, 258] on div "Order details Collaborate Checklists 0/0 Linked Orders Timeline Order details C…" at bounding box center [707, 583] width 1415 height 1167
click at [282, 237] on div "[PERSON_NAME][EMAIL_ADDRESS][PERSON_NAME][DOMAIN_NAME]" at bounding box center [333, 248] width 203 height 42
click at [1340, 29] on button "Edit Quote" at bounding box center [1359, 21] width 74 height 22
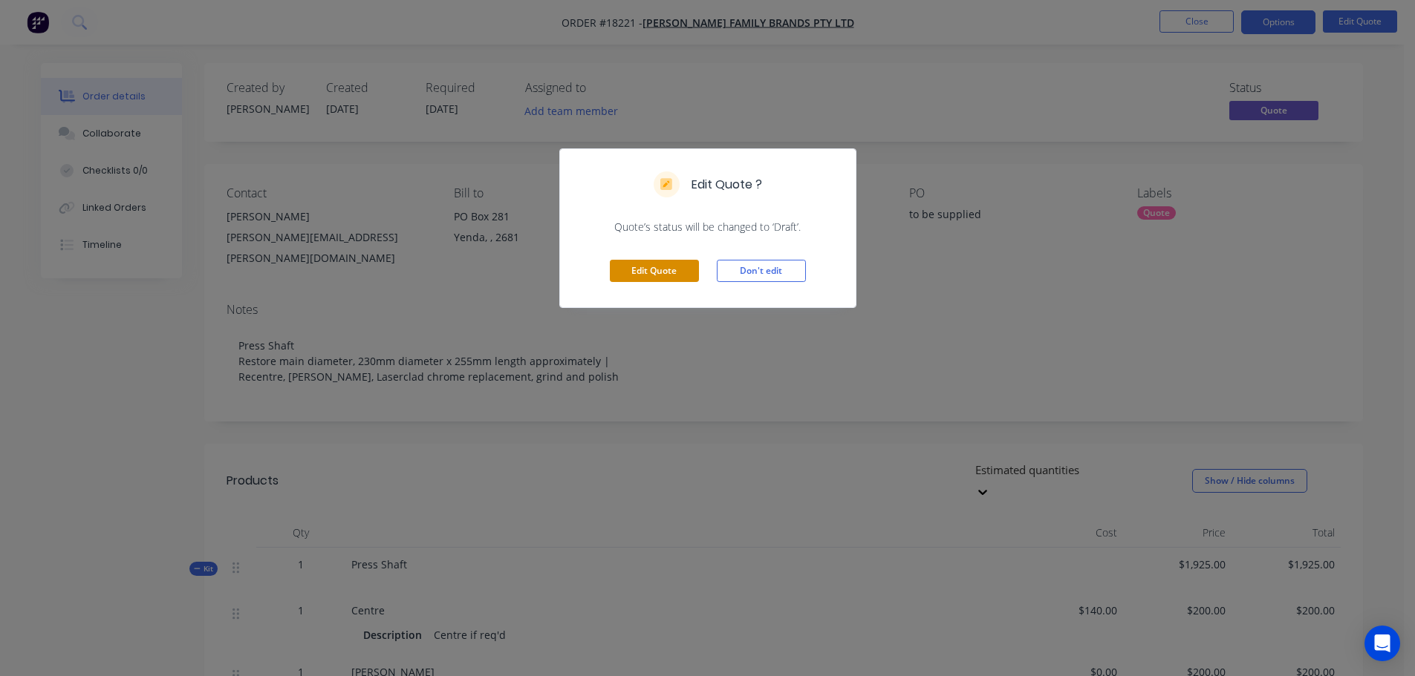
click at [668, 276] on button "Edit Quote" at bounding box center [654, 271] width 89 height 22
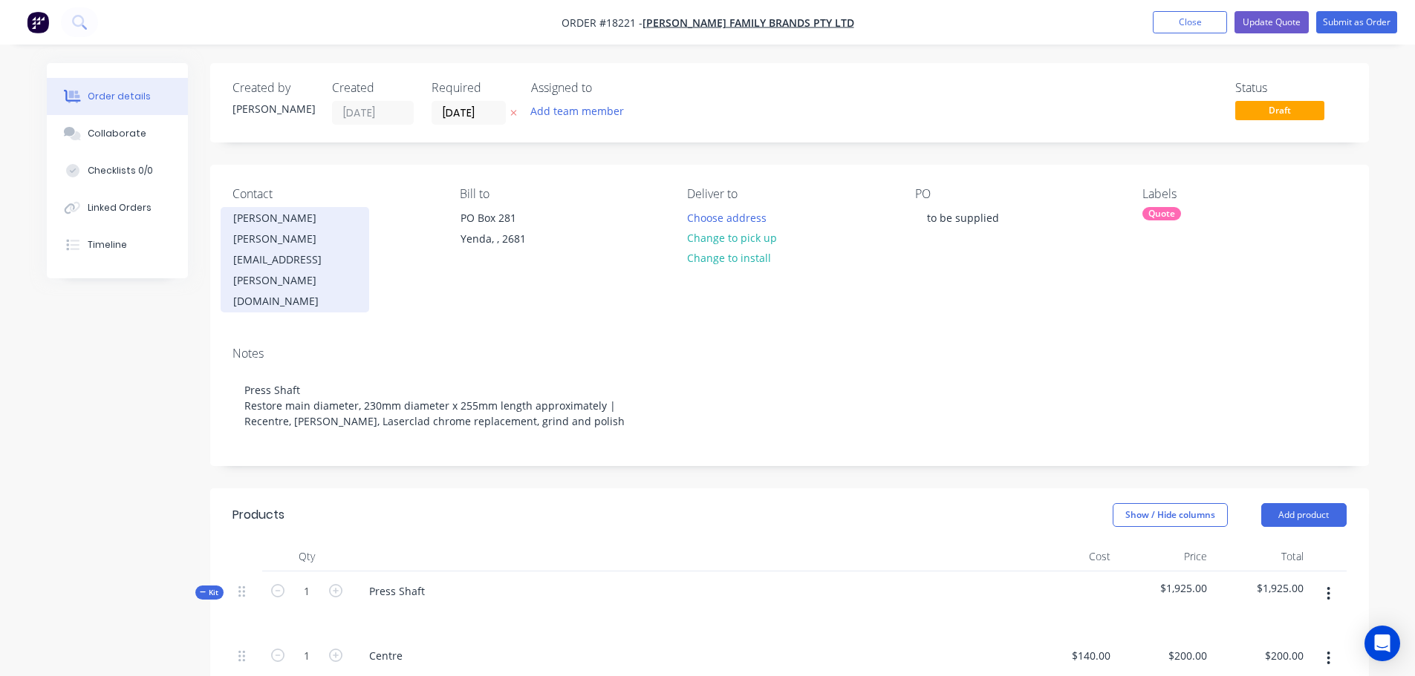
click at [246, 235] on div "[PERSON_NAME][EMAIL_ADDRESS][PERSON_NAME][DOMAIN_NAME]" at bounding box center [294, 270] width 123 height 83
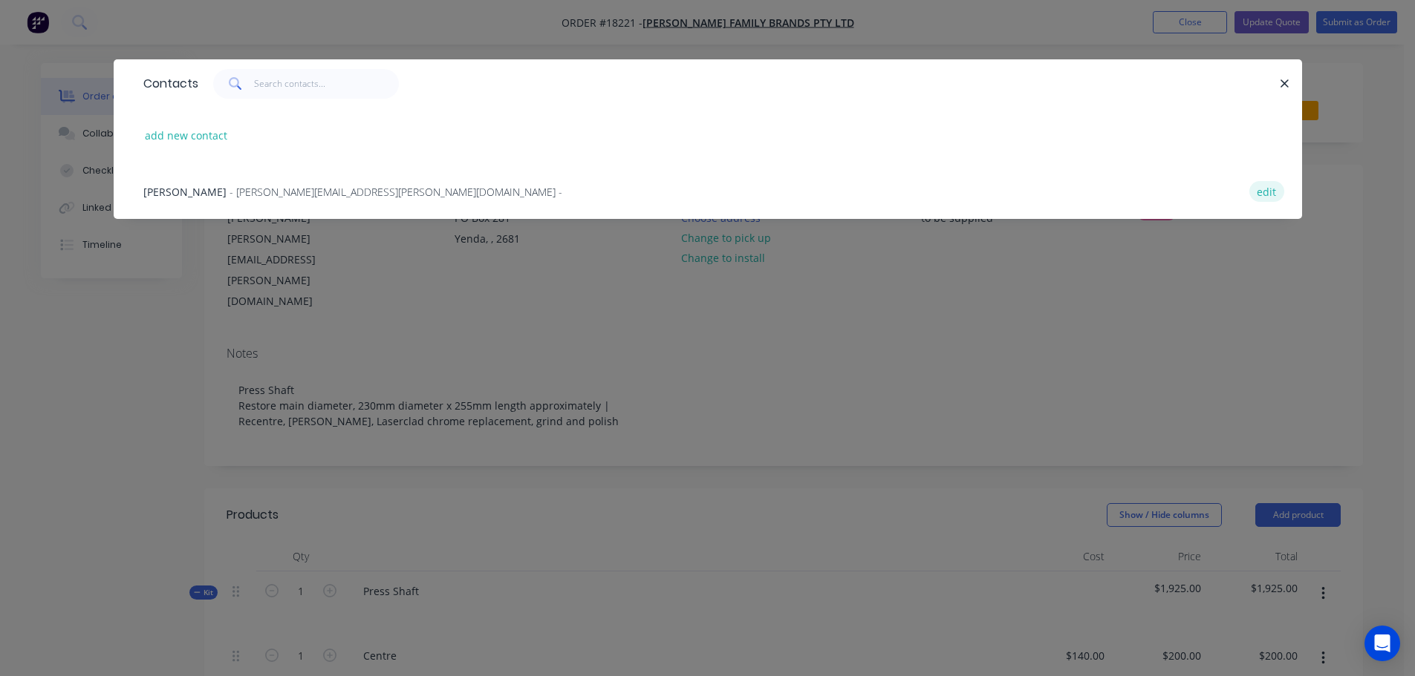
click at [1262, 192] on button "edit" at bounding box center [1266, 191] width 35 height 20
select select "AU"
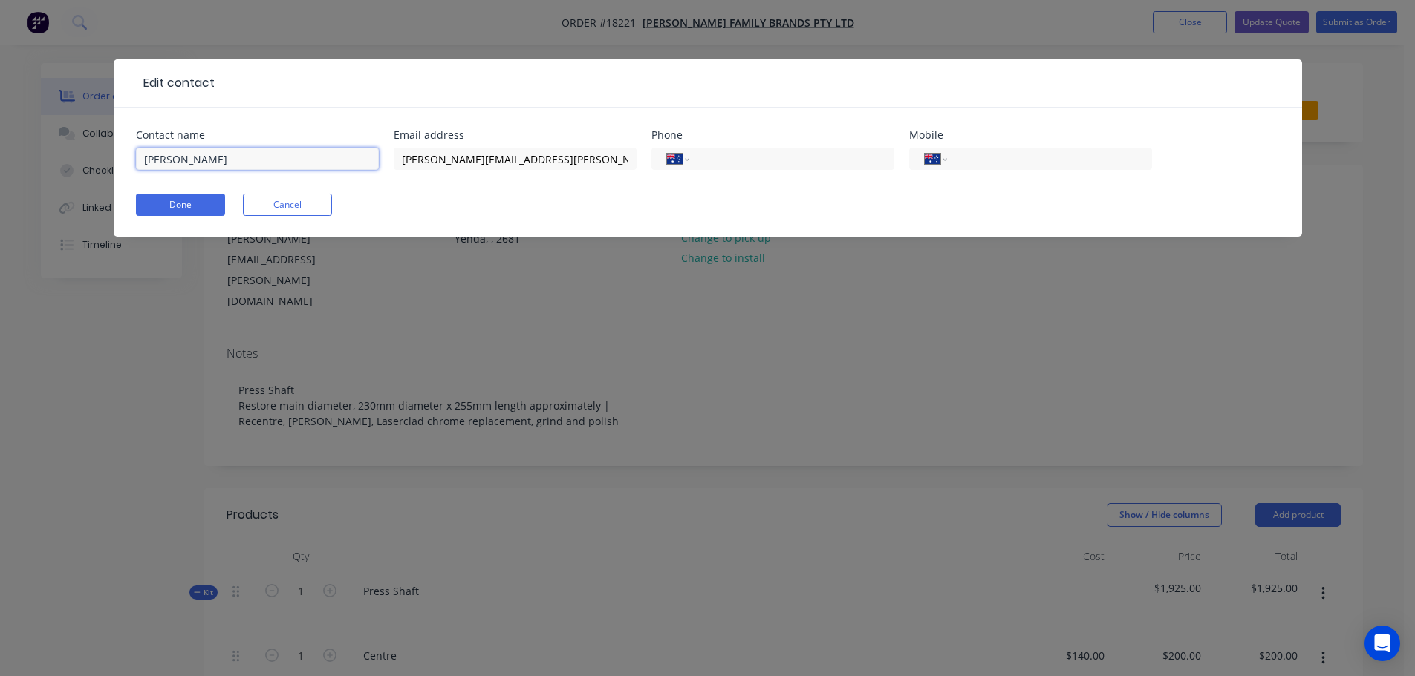
click at [163, 157] on input "[PERSON_NAME]" at bounding box center [257, 159] width 243 height 22
type input "Zac Bartsc"
click at [418, 158] on input "[PERSON_NAME][EMAIL_ADDRESS][PERSON_NAME][DOMAIN_NAME]" at bounding box center [515, 159] width 243 height 22
type input "[EMAIL_ADDRESS][PERSON_NAME][DOMAIN_NAME]"
click at [203, 202] on button "Done" at bounding box center [180, 205] width 89 height 22
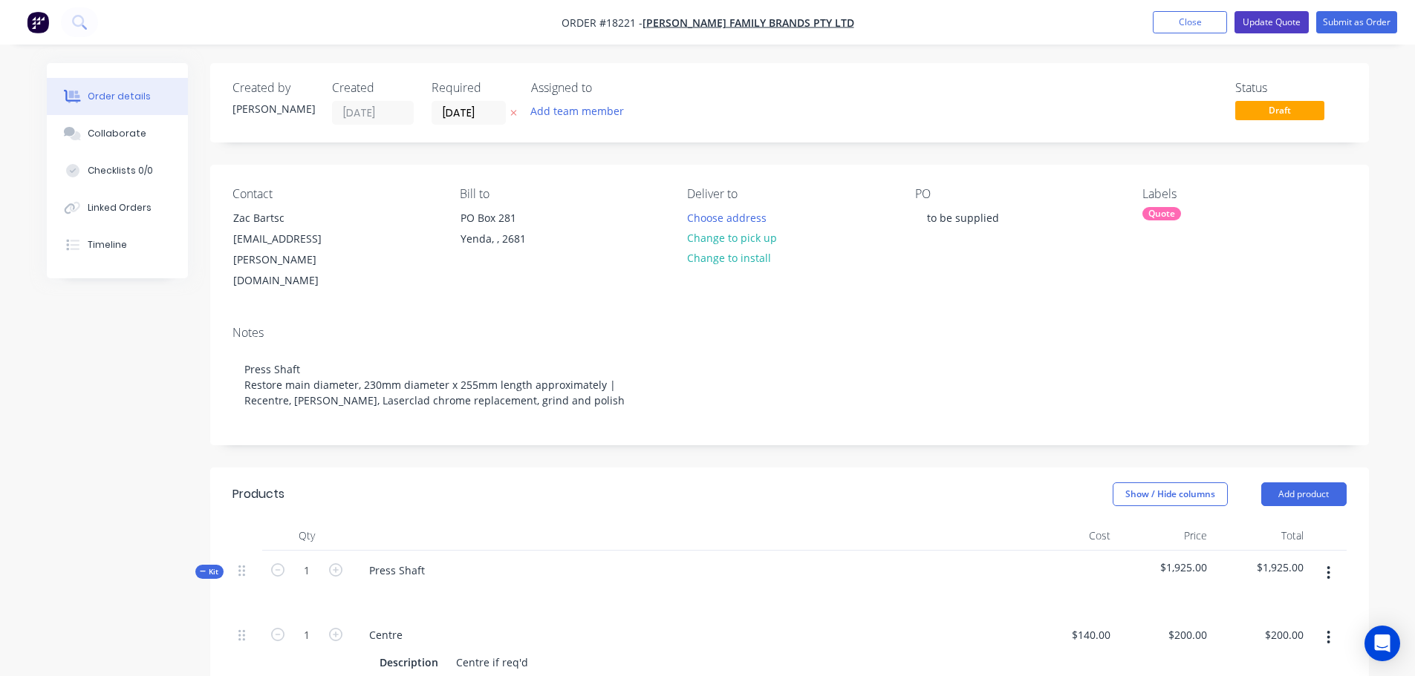
click at [1279, 22] on button "Update Quote" at bounding box center [1271, 22] width 74 height 22
